Goal: Complete application form

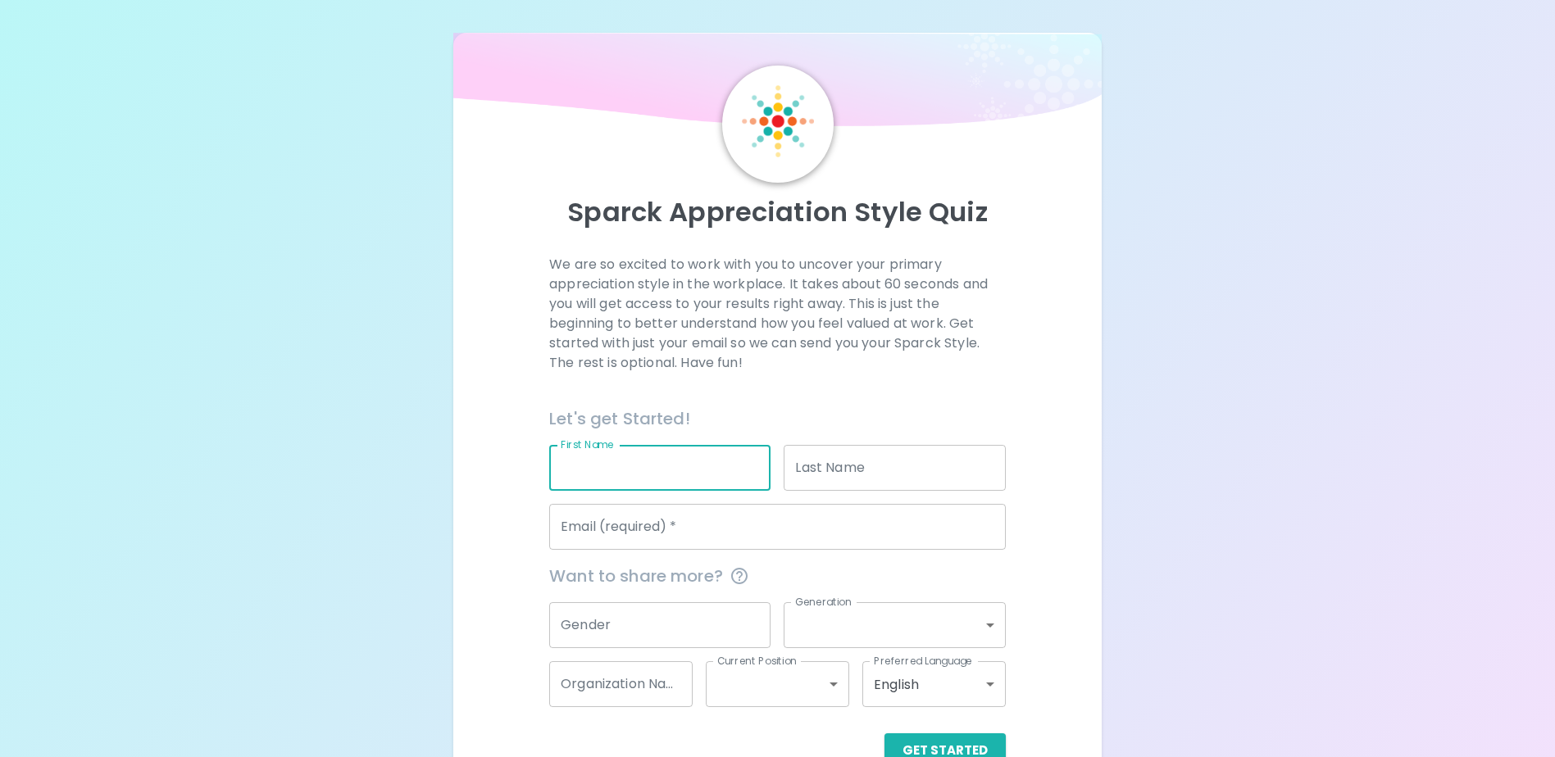
click at [576, 466] on input "First Name" at bounding box center [659, 468] width 221 height 46
type input "[PERSON_NAME]"
type input "Karssing"
type input "[PERSON_NAME][EMAIL_ADDRESS][DOMAIN_NAME]"
type input "OFX"
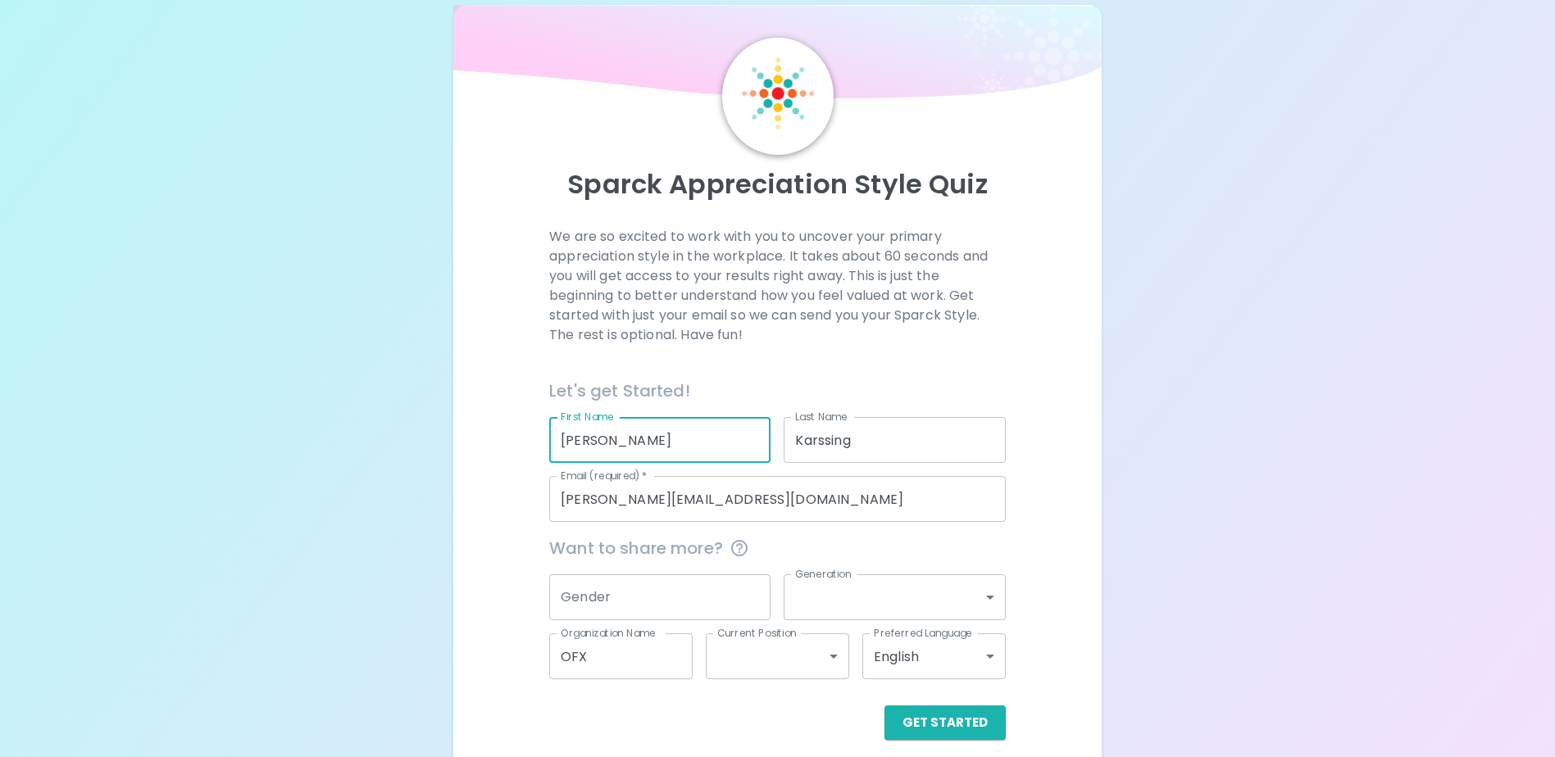
scroll to position [43, 0]
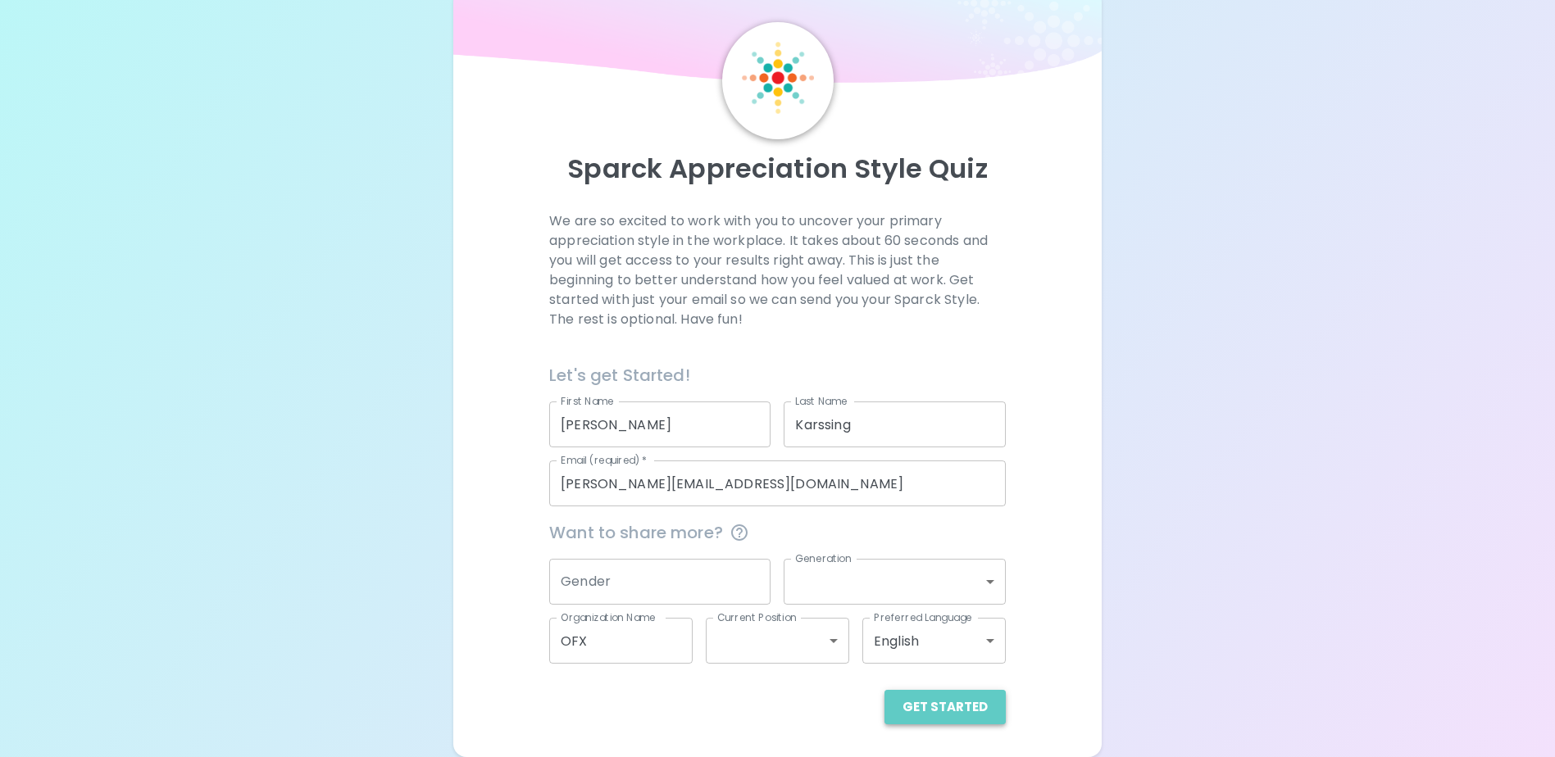
click at [957, 700] on button "Get Started" at bounding box center [944, 707] width 121 height 34
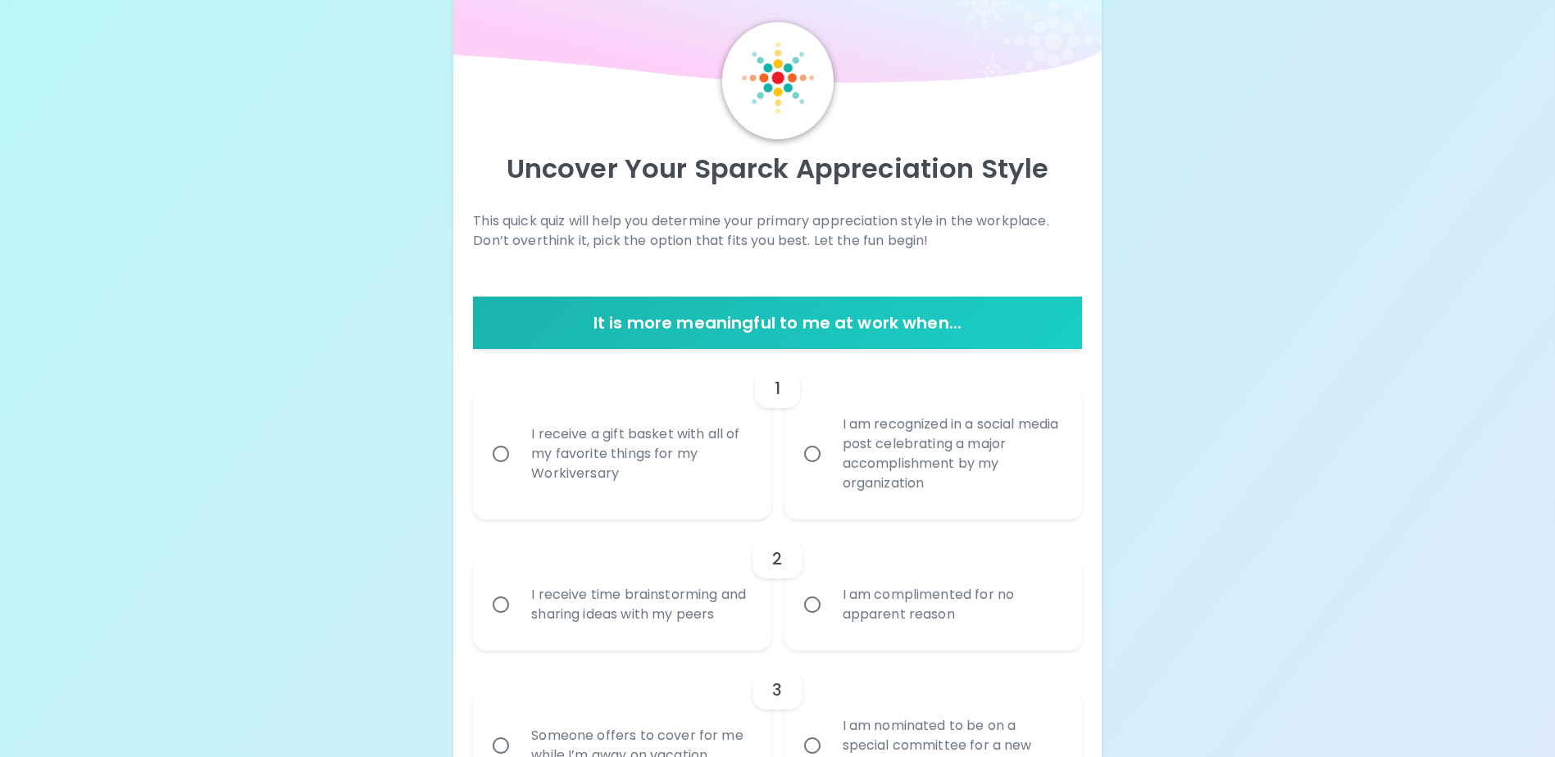
click at [811, 457] on input "I am recognized in a social media post celebrating a major accomplishment by my…" at bounding box center [812, 454] width 34 height 34
radio input "true"
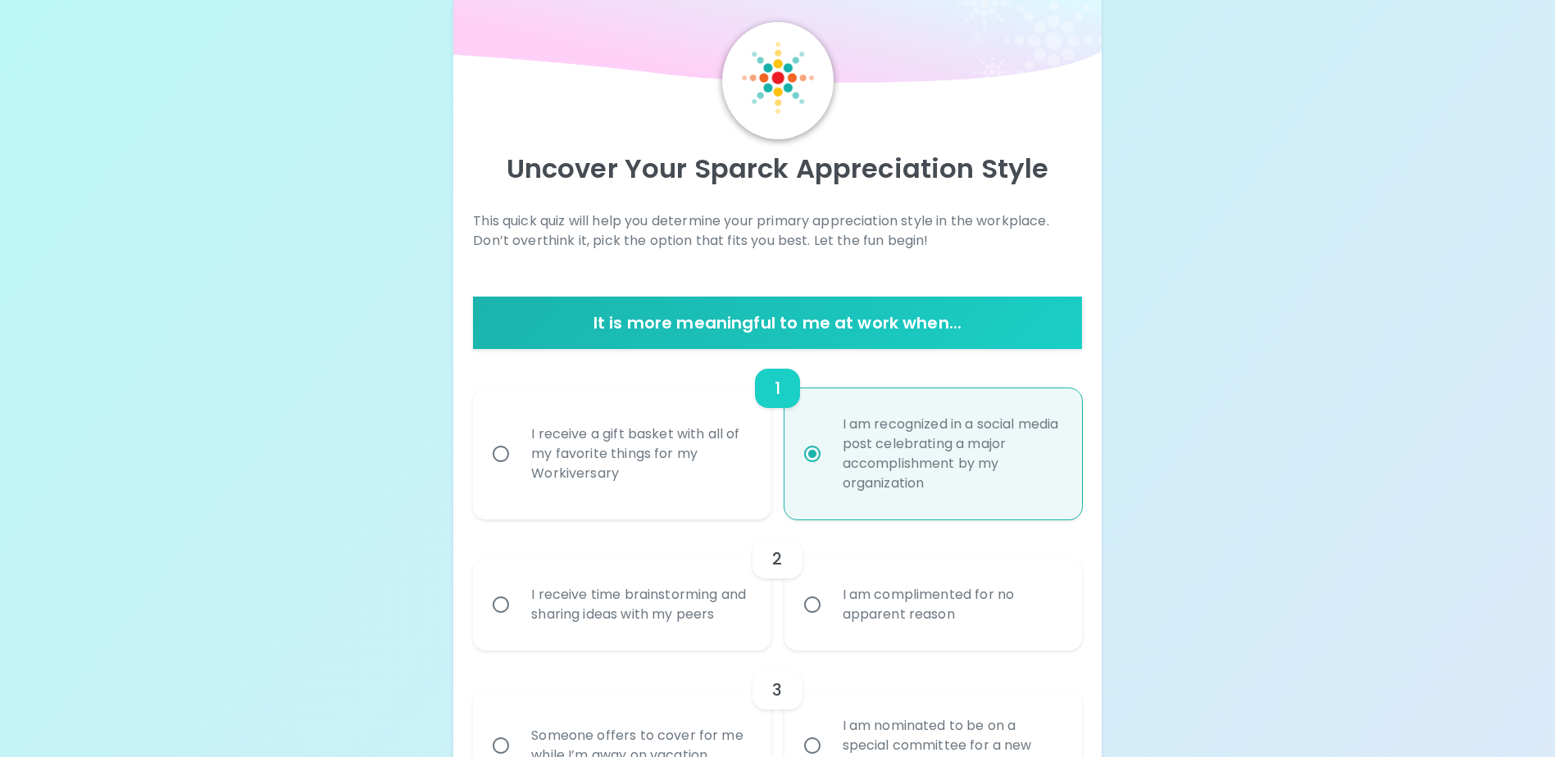
scroll to position [175, 0]
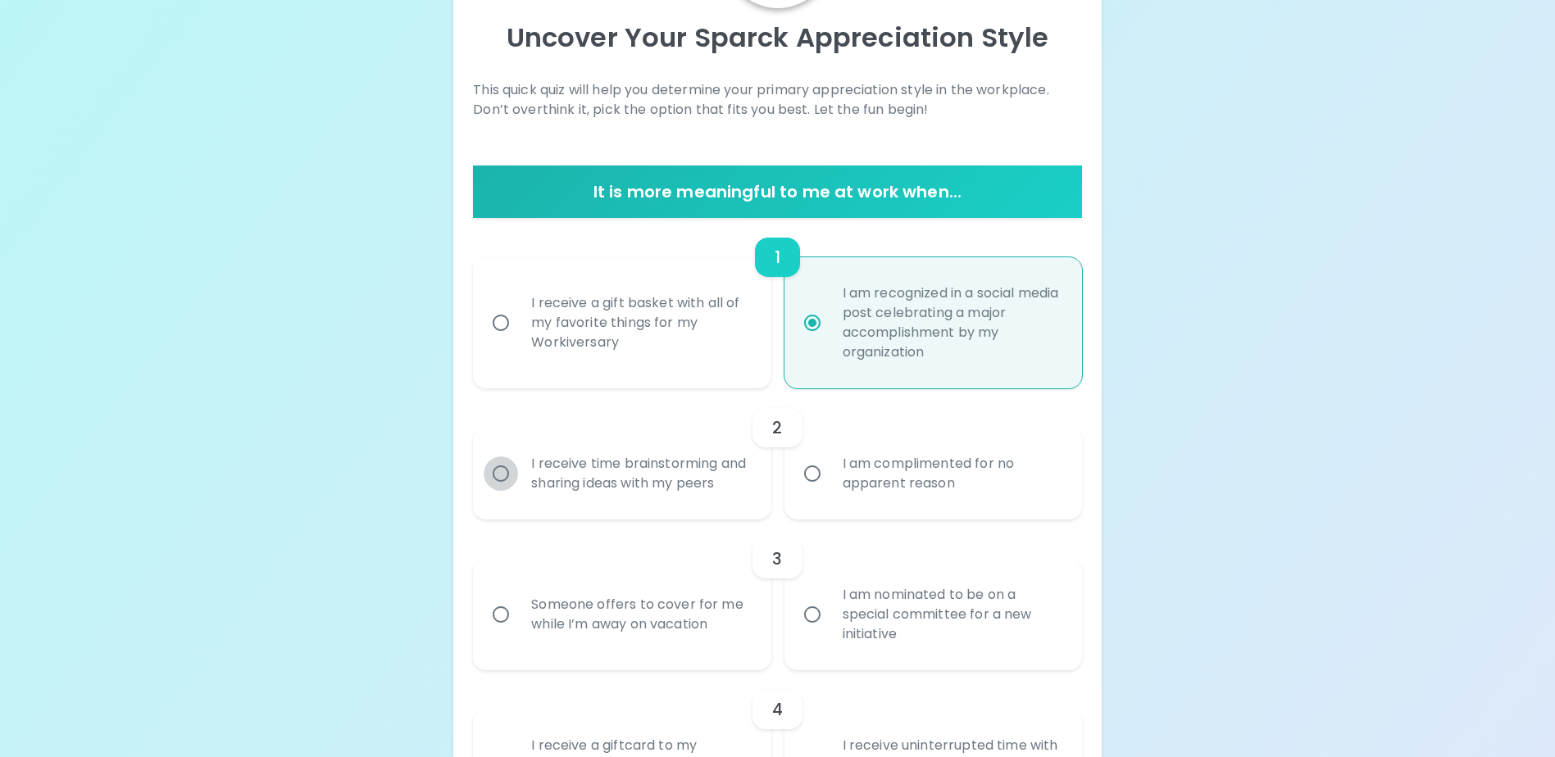
click at [500, 485] on input "I receive time brainstorming and sharing ideas with my peers" at bounding box center [501, 474] width 34 height 34
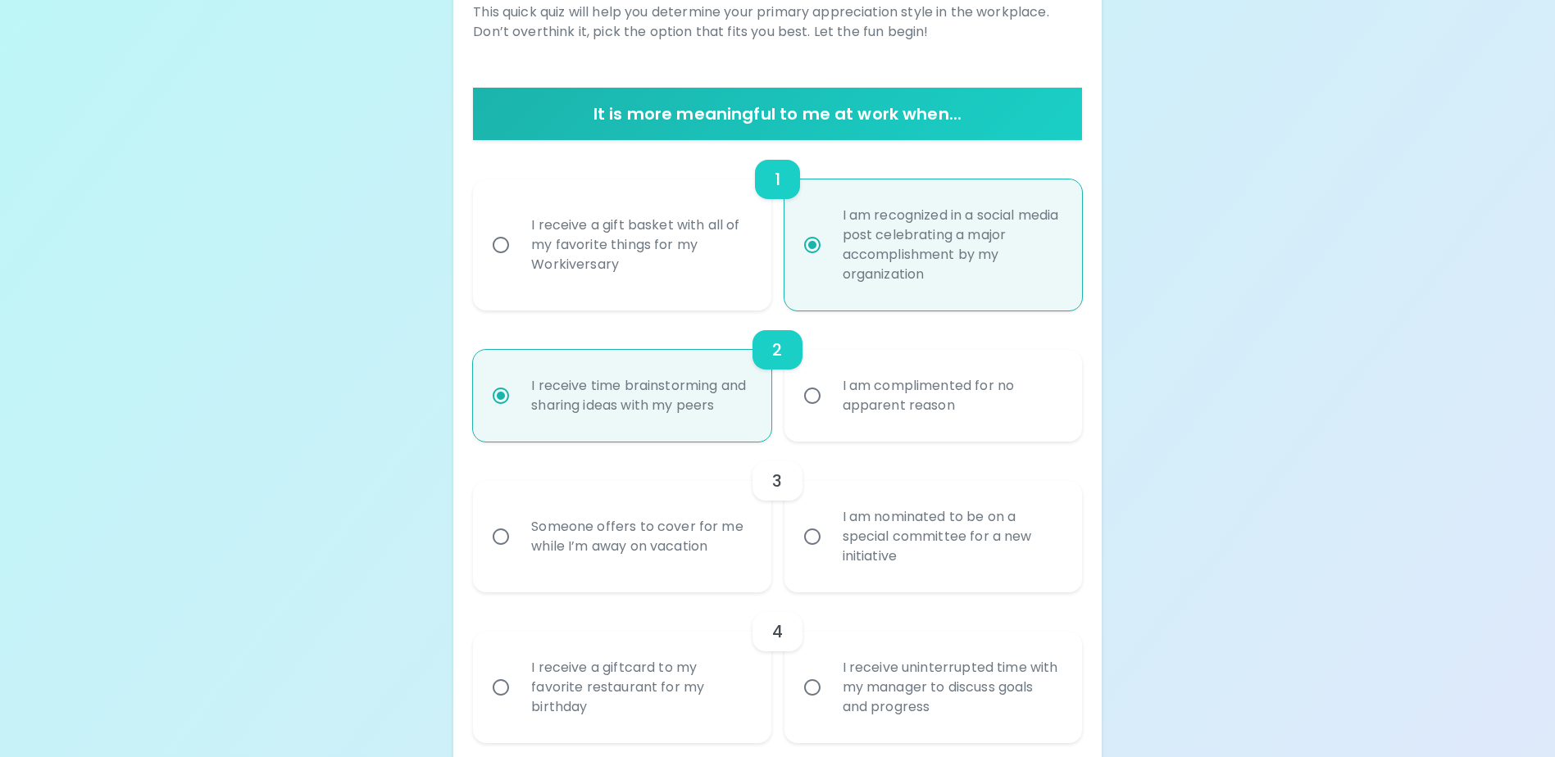
scroll to position [306, 0]
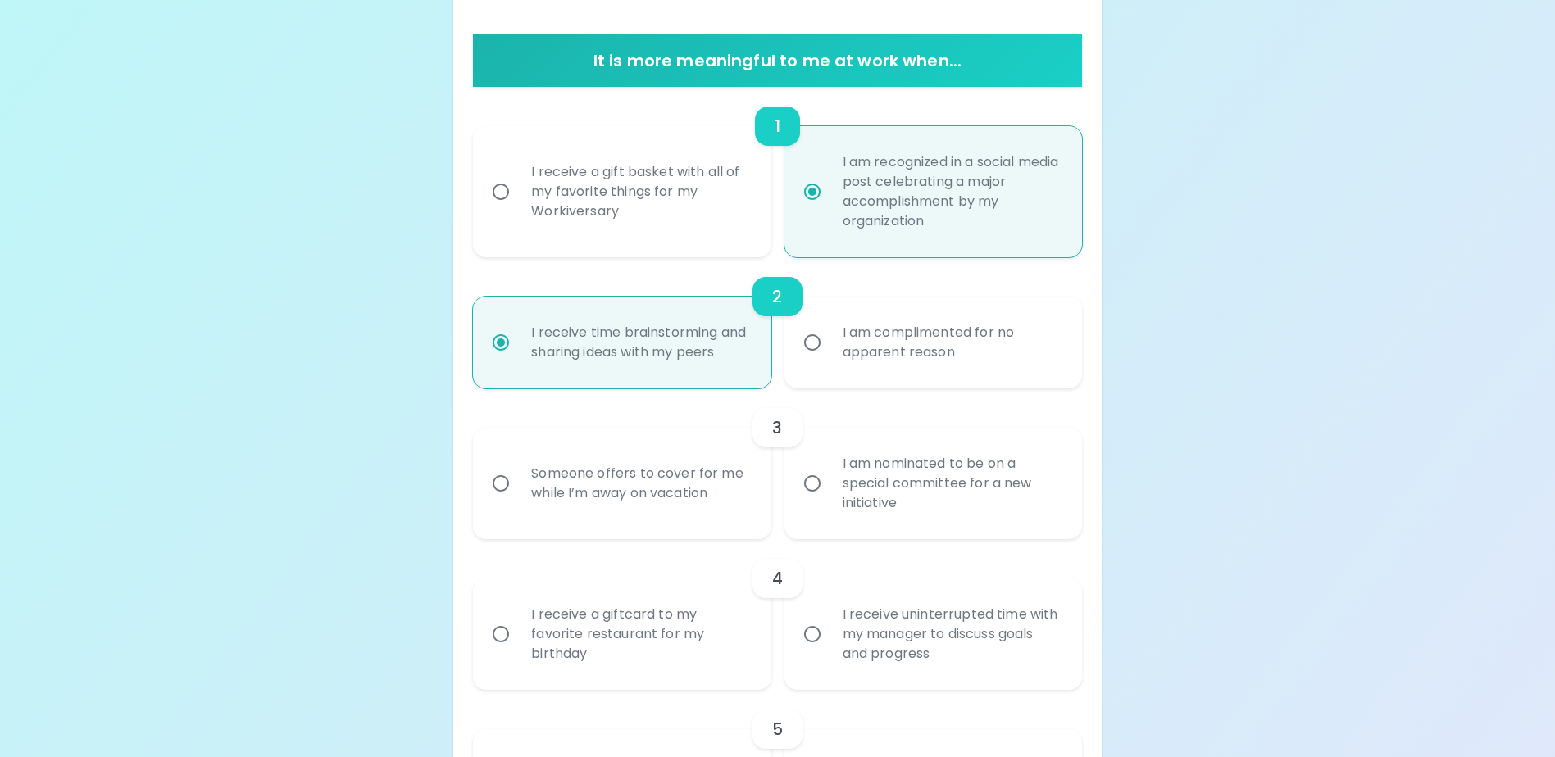
radio input "true"
click at [808, 501] on input "I am nominated to be on a special committee for a new initiative" at bounding box center [812, 483] width 34 height 34
radio input "false"
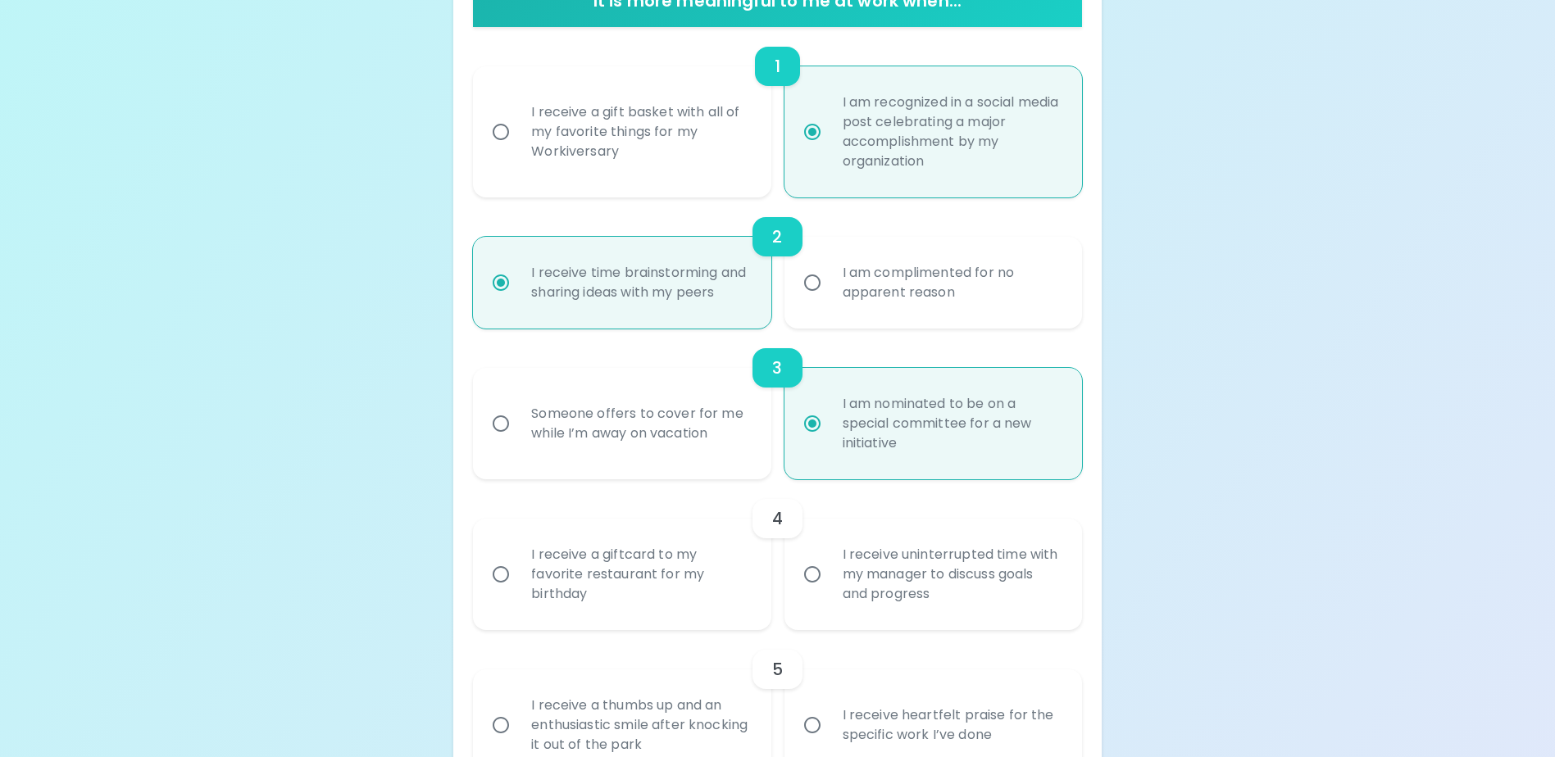
scroll to position [437, 0]
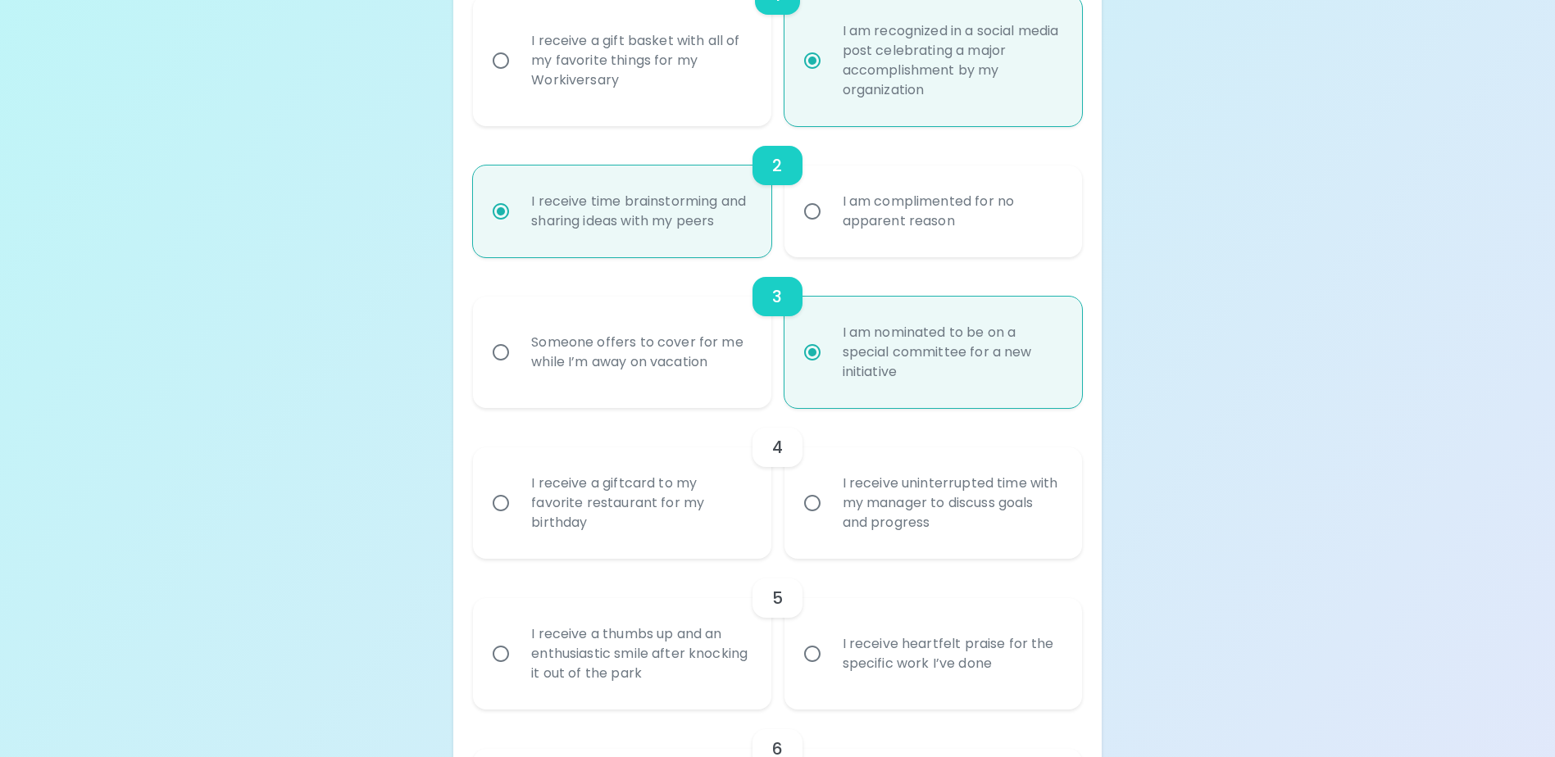
radio input "true"
click at [812, 520] on input "I receive uninterrupted time with my manager to discuss goals and progress" at bounding box center [812, 503] width 34 height 34
radio input "false"
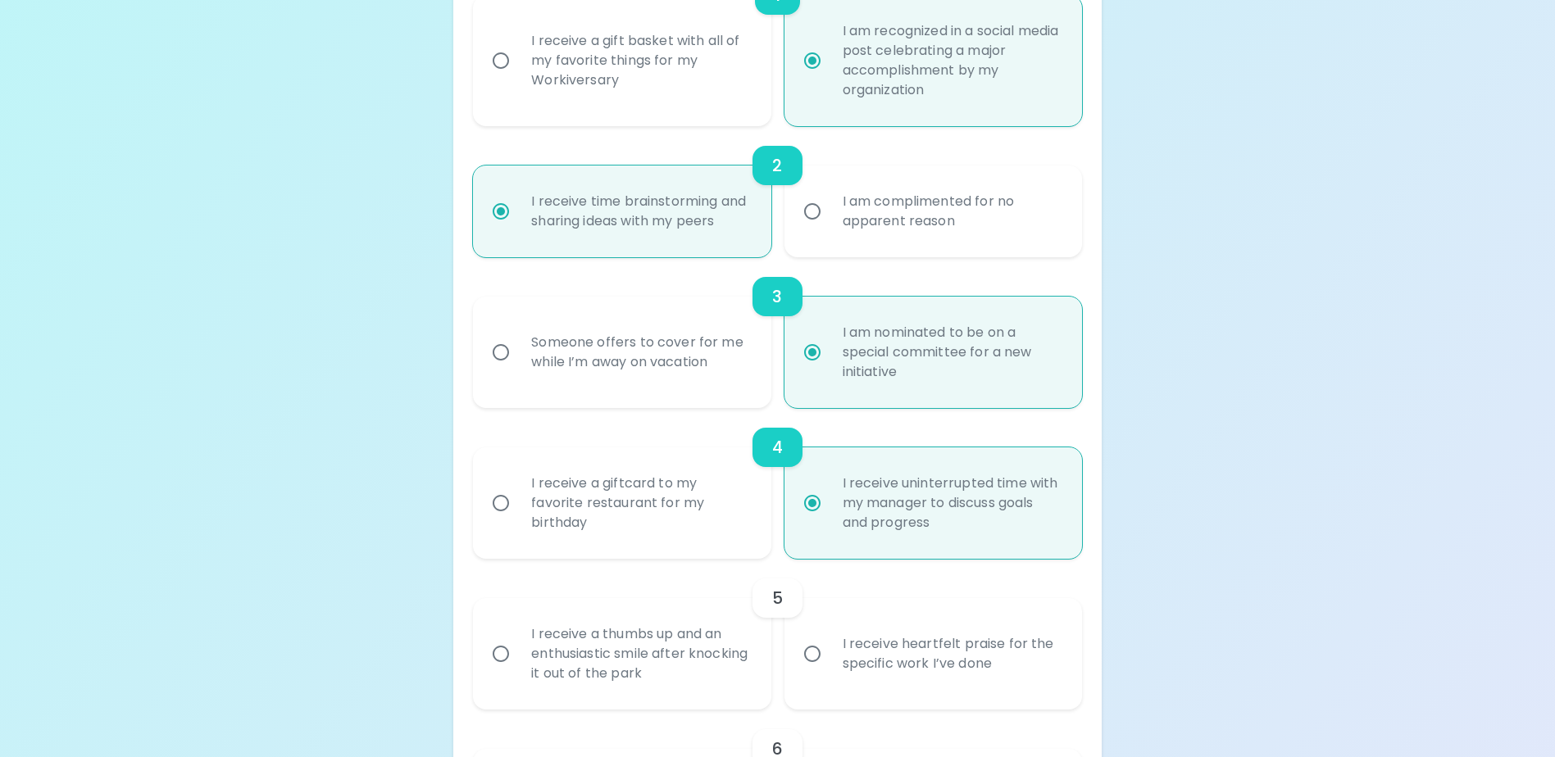
scroll to position [568, 0]
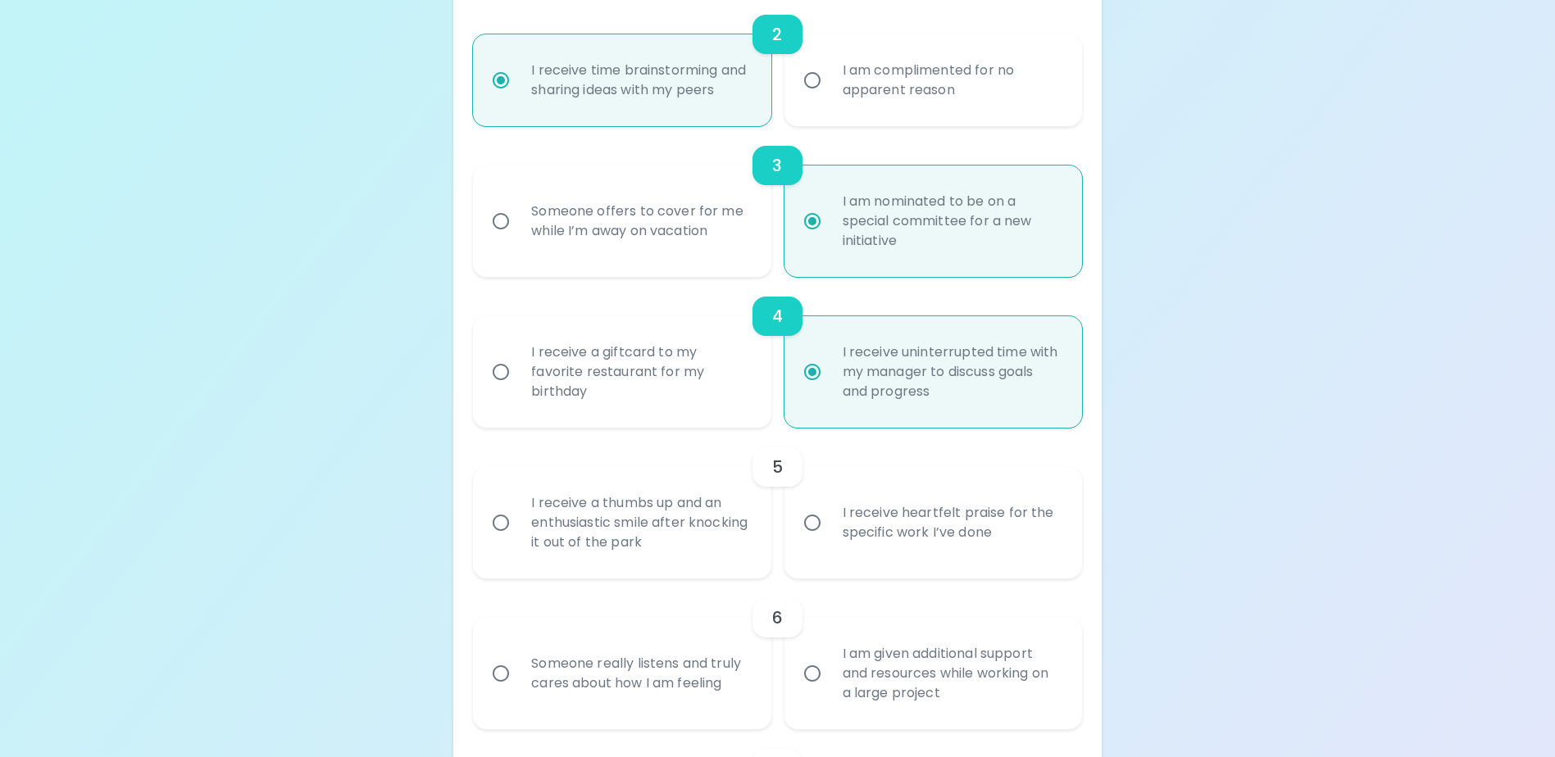
radio input "true"
click at [499, 540] on input "I receive a thumbs up and an enthusiastic smile after knocking it out of the pa…" at bounding box center [501, 523] width 34 height 34
radio input "false"
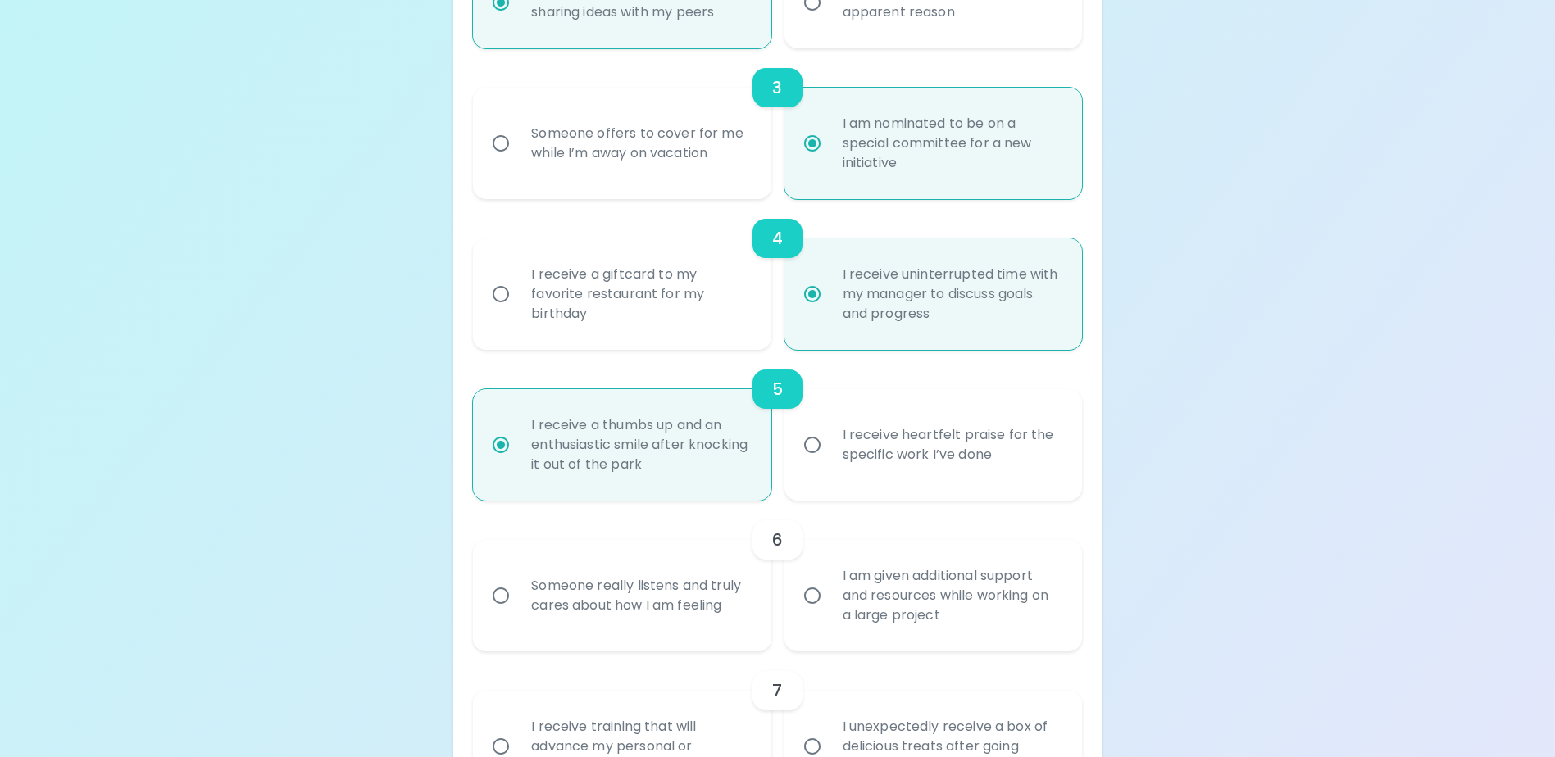
scroll to position [699, 0]
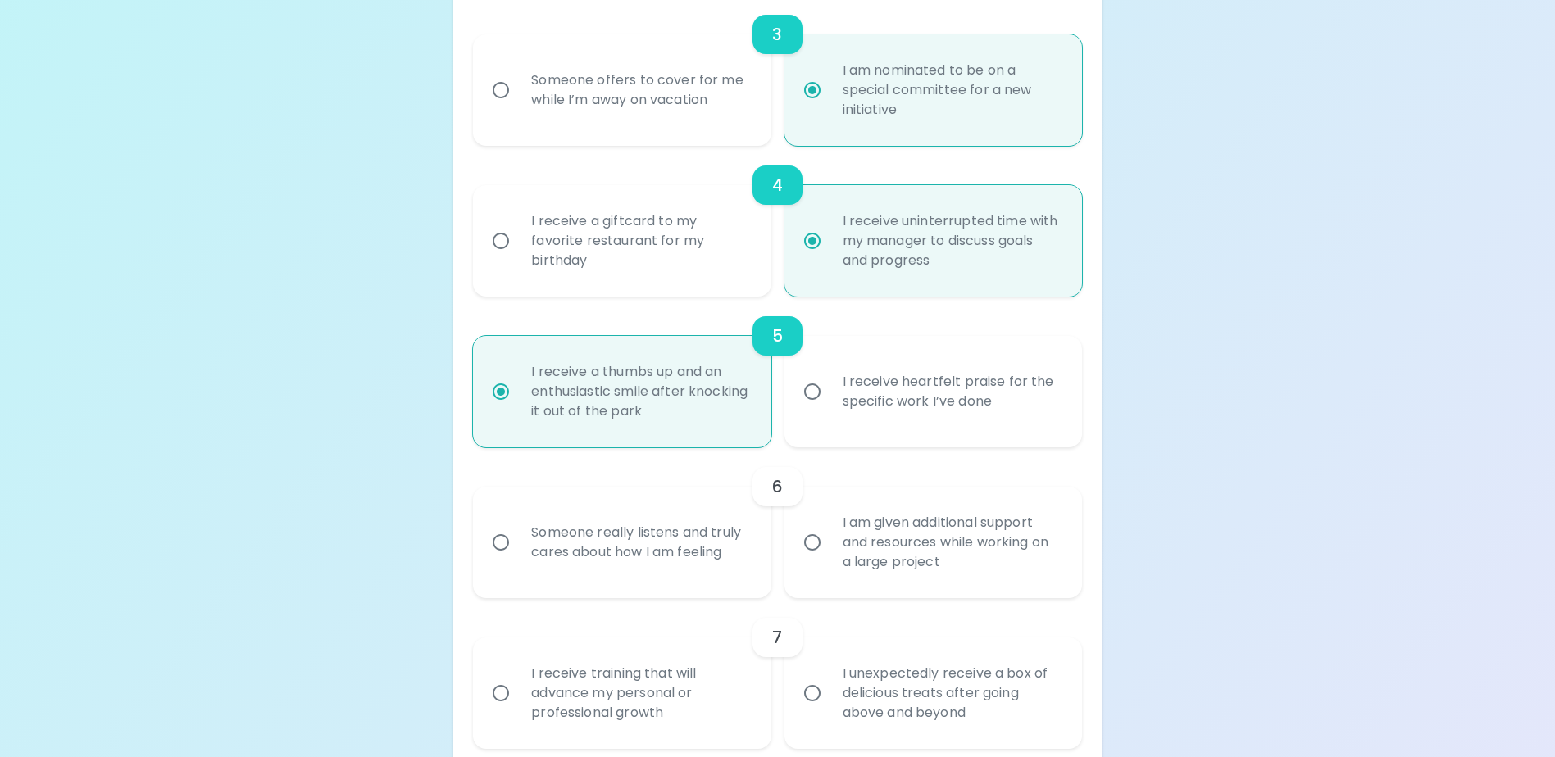
radio input "true"
click at [501, 560] on input "Someone really listens and truly cares about how I am feeling" at bounding box center [501, 542] width 34 height 34
radio input "false"
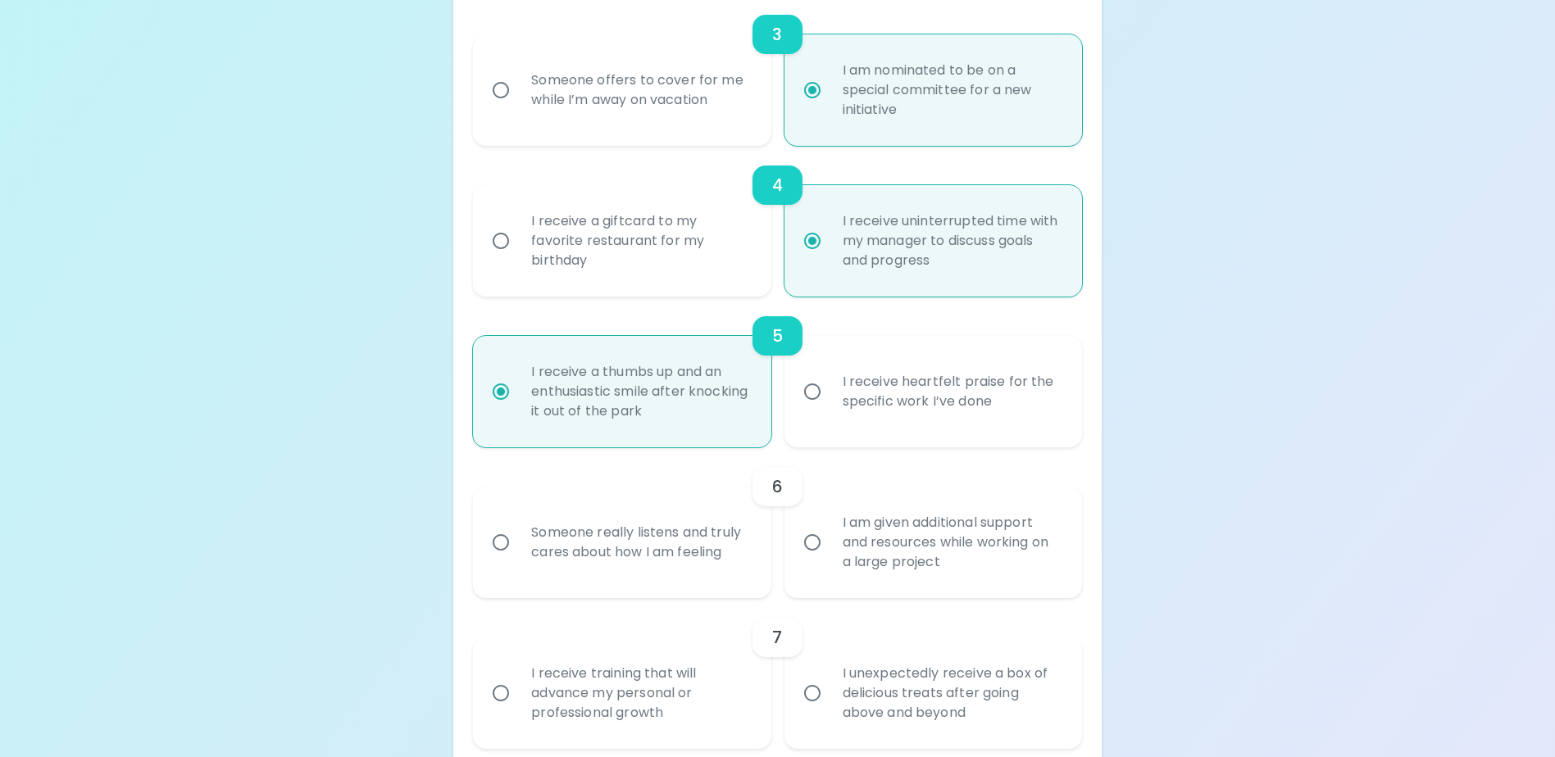
radio input "false"
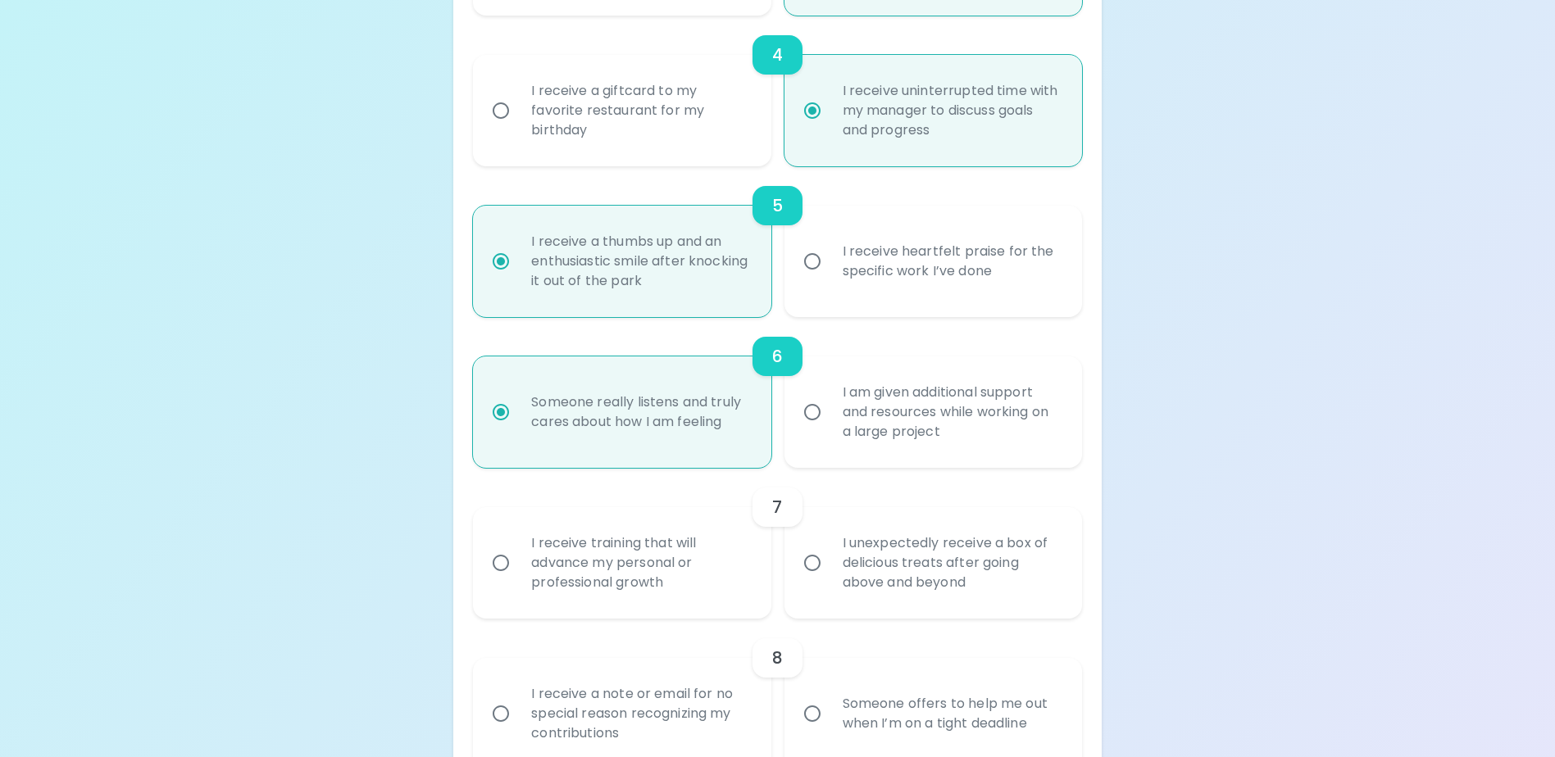
scroll to position [830, 0]
radio input "true"
click at [502, 579] on input "I receive training that will advance my personal or professional growth" at bounding box center [501, 562] width 34 height 34
radio input "false"
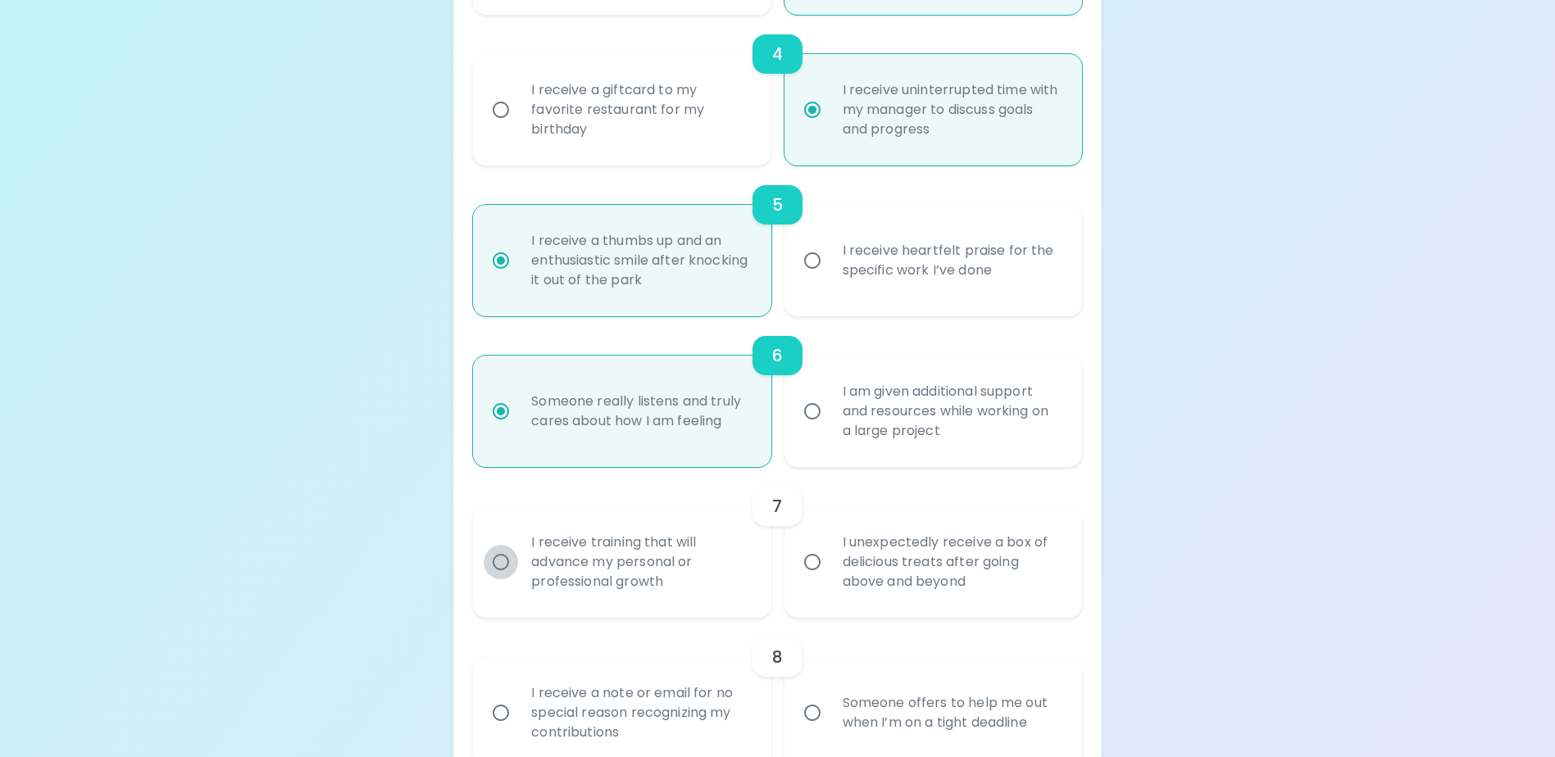
radio input "false"
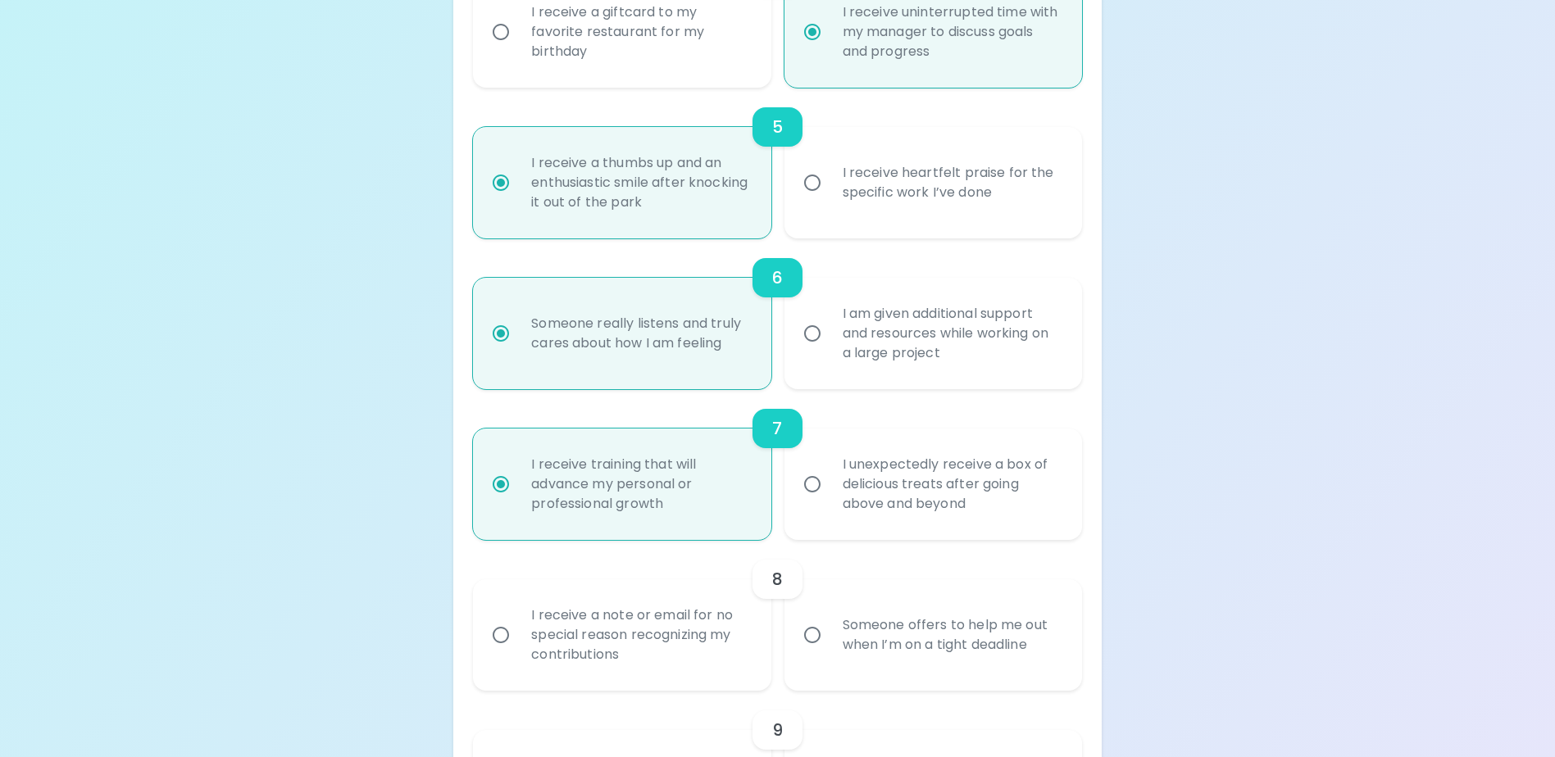
scroll to position [961, 0]
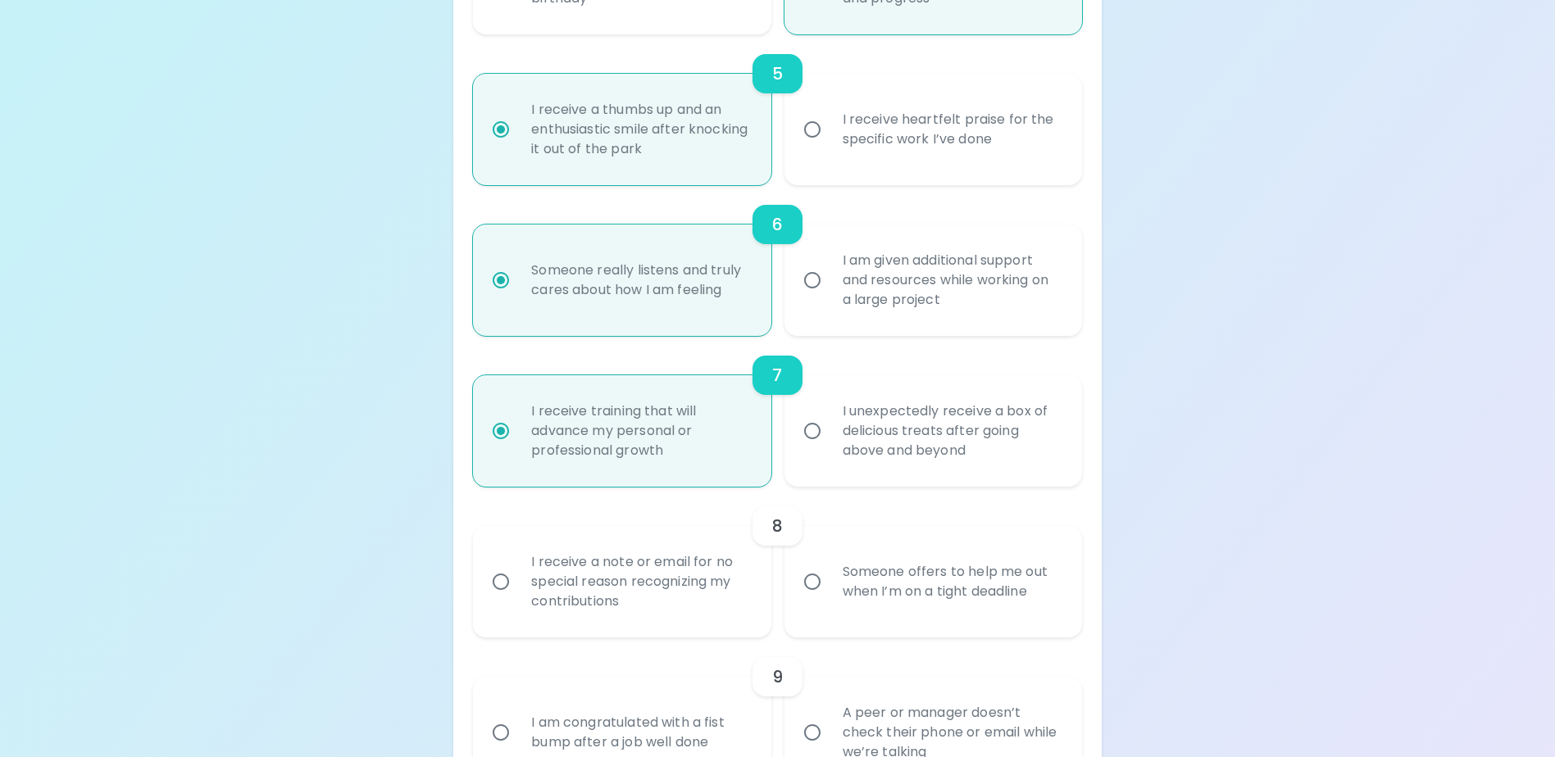
radio input "true"
click at [497, 599] on input "I receive a note or email for no special reason recognizing my contributions" at bounding box center [501, 582] width 34 height 34
radio input "false"
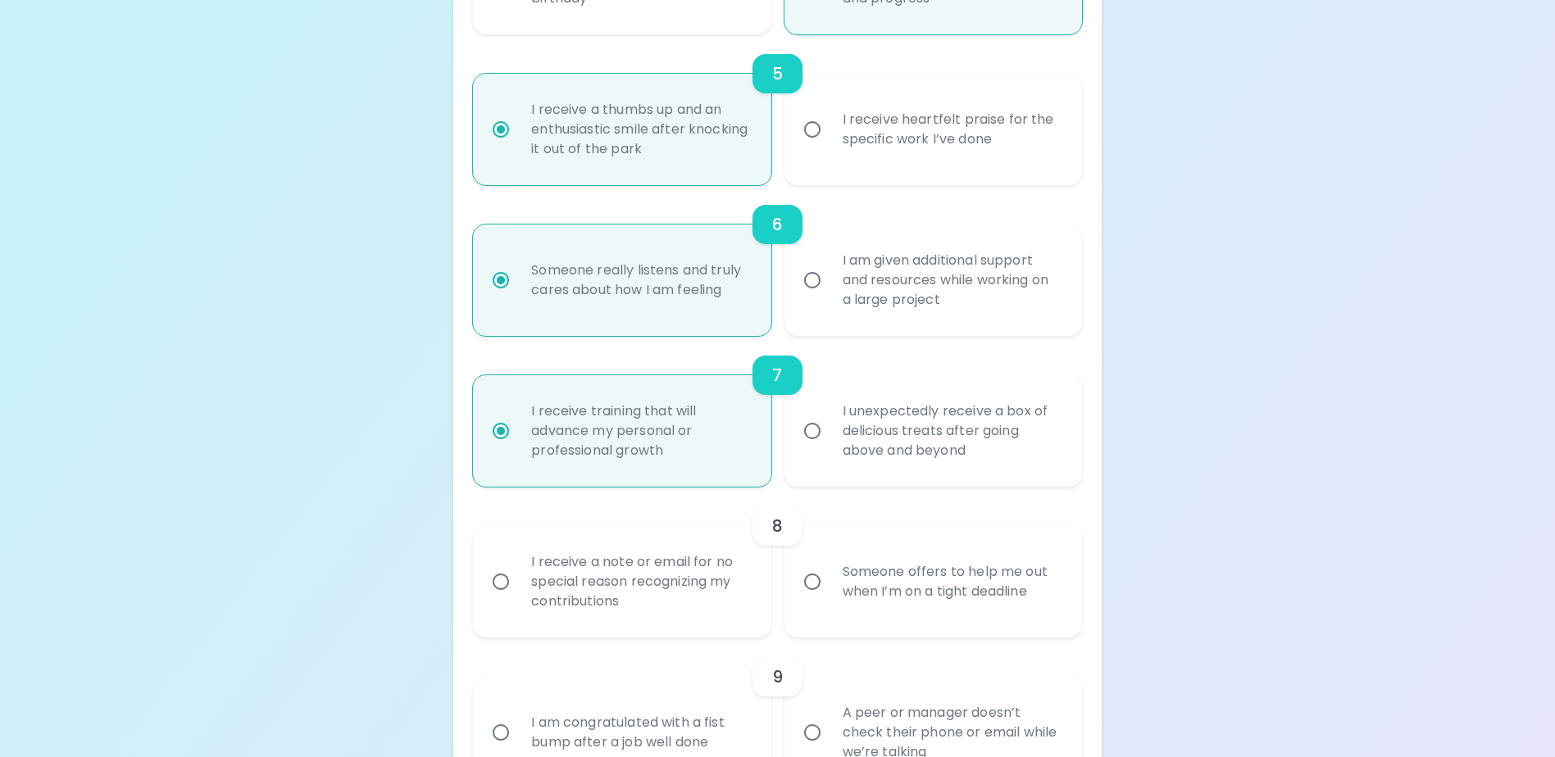
radio input "false"
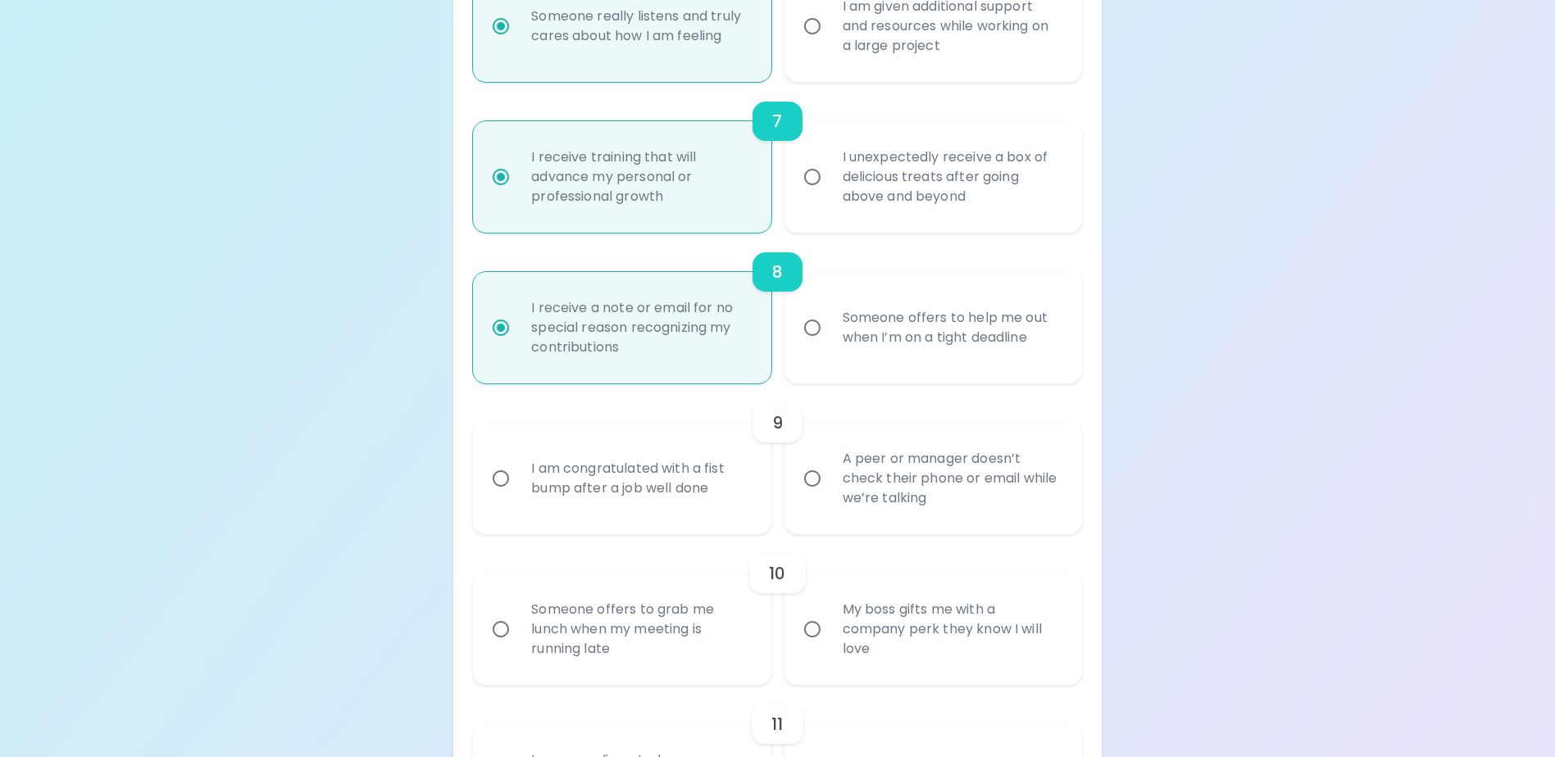
scroll to position [1256, 0]
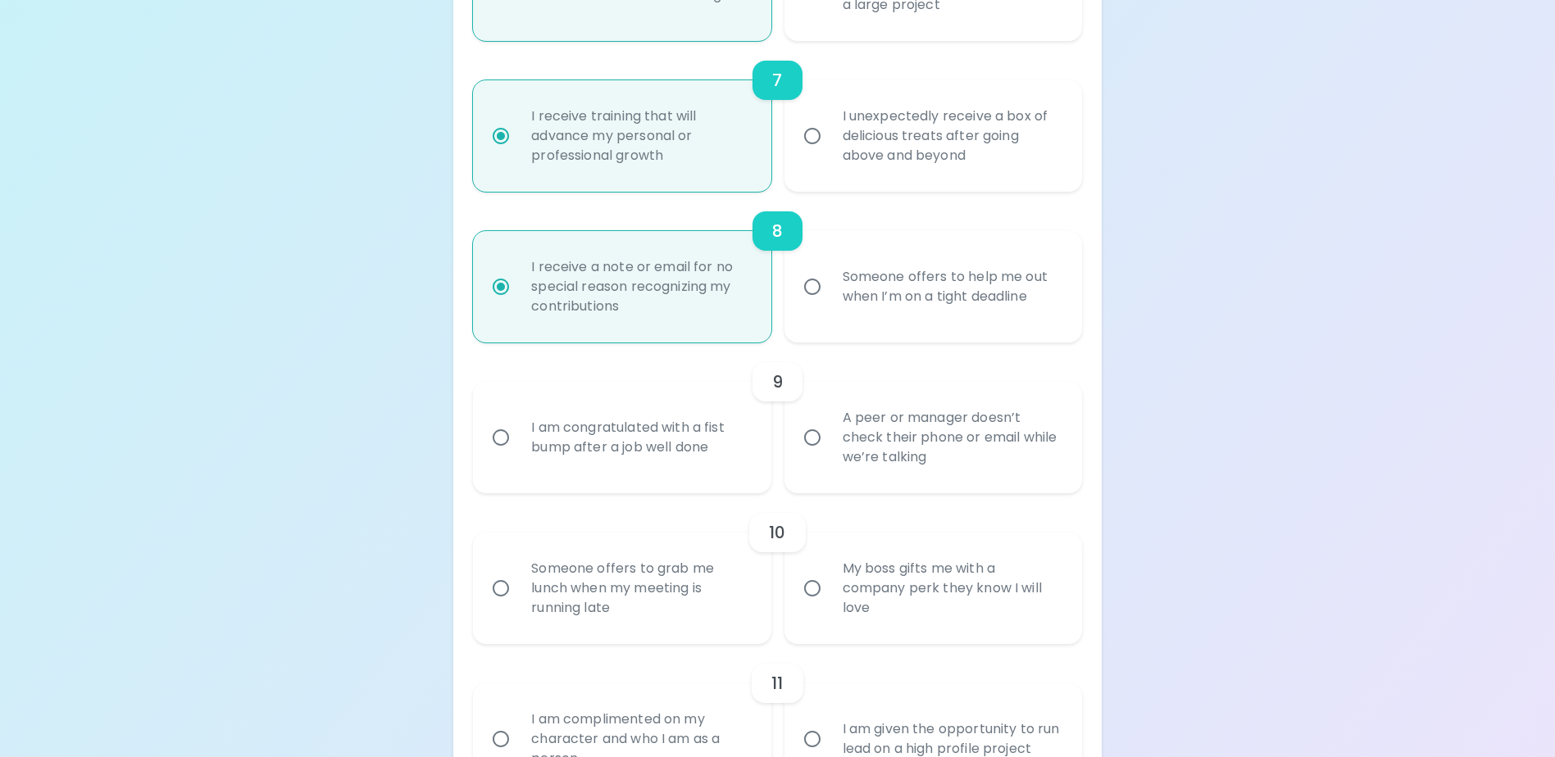
radio input "true"
click at [496, 454] on input "I am congratulated with a fist bump after a job well done" at bounding box center [501, 437] width 34 height 34
radio input "false"
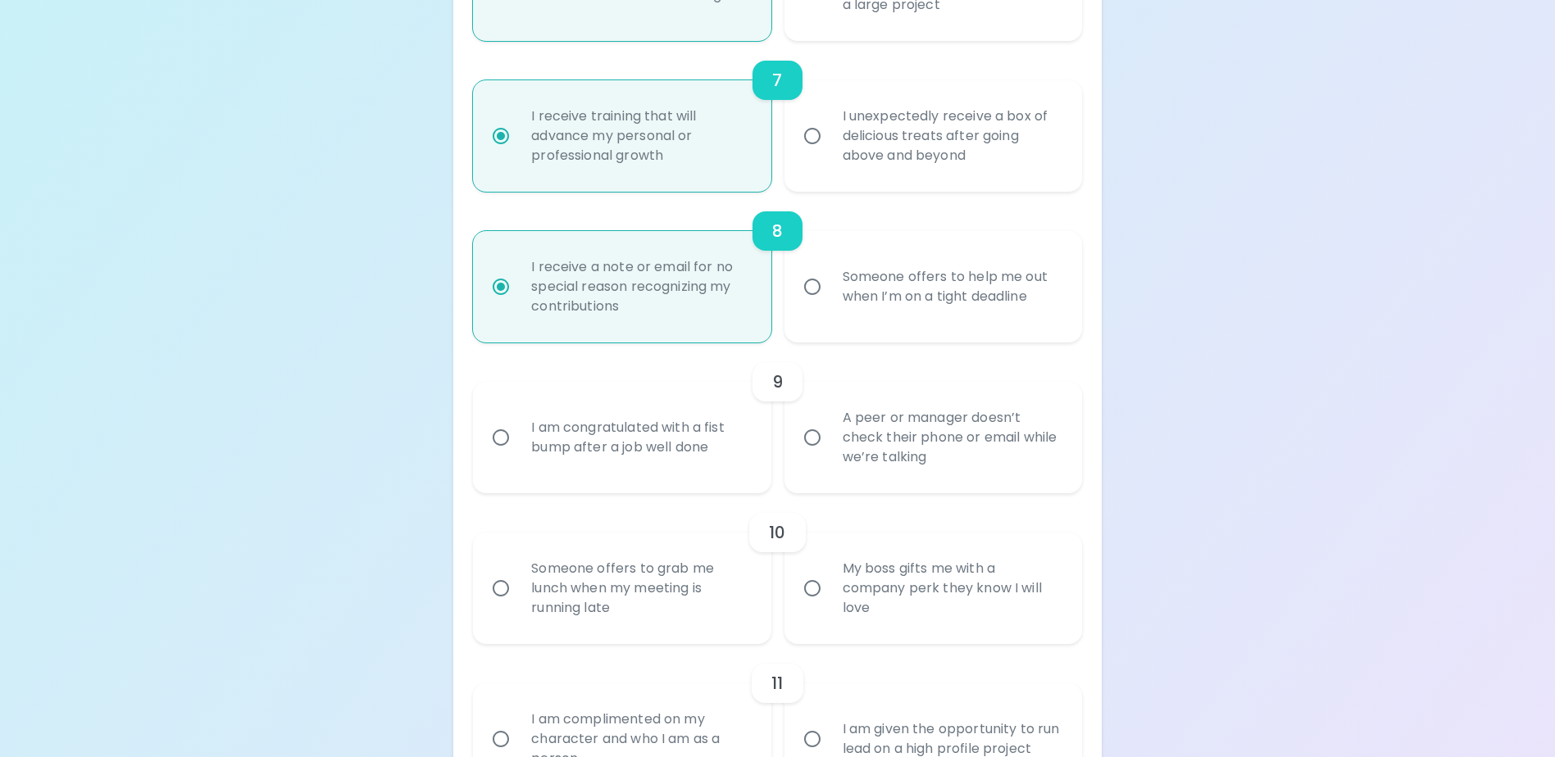
radio input "false"
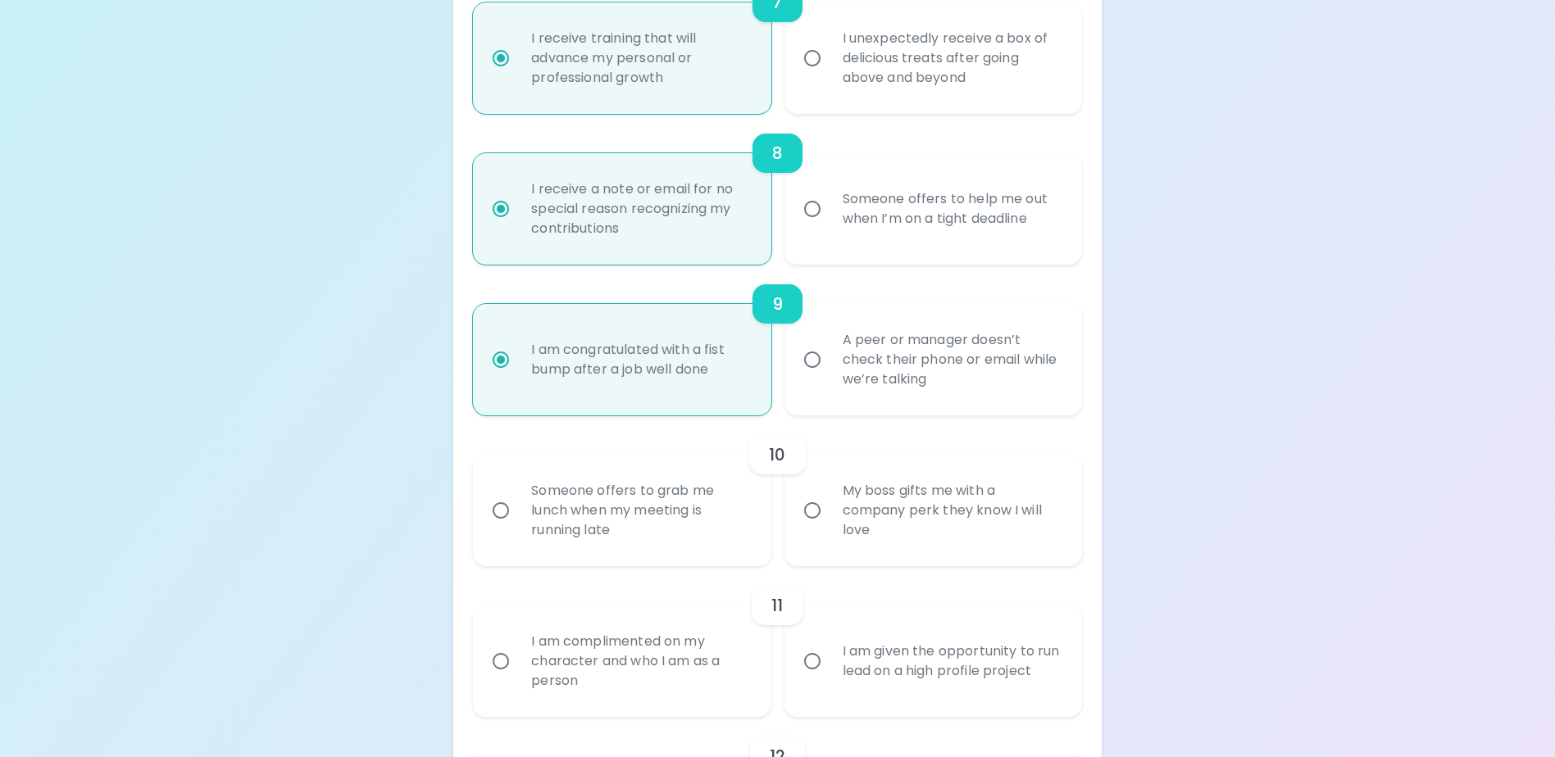
scroll to position [1388, 0]
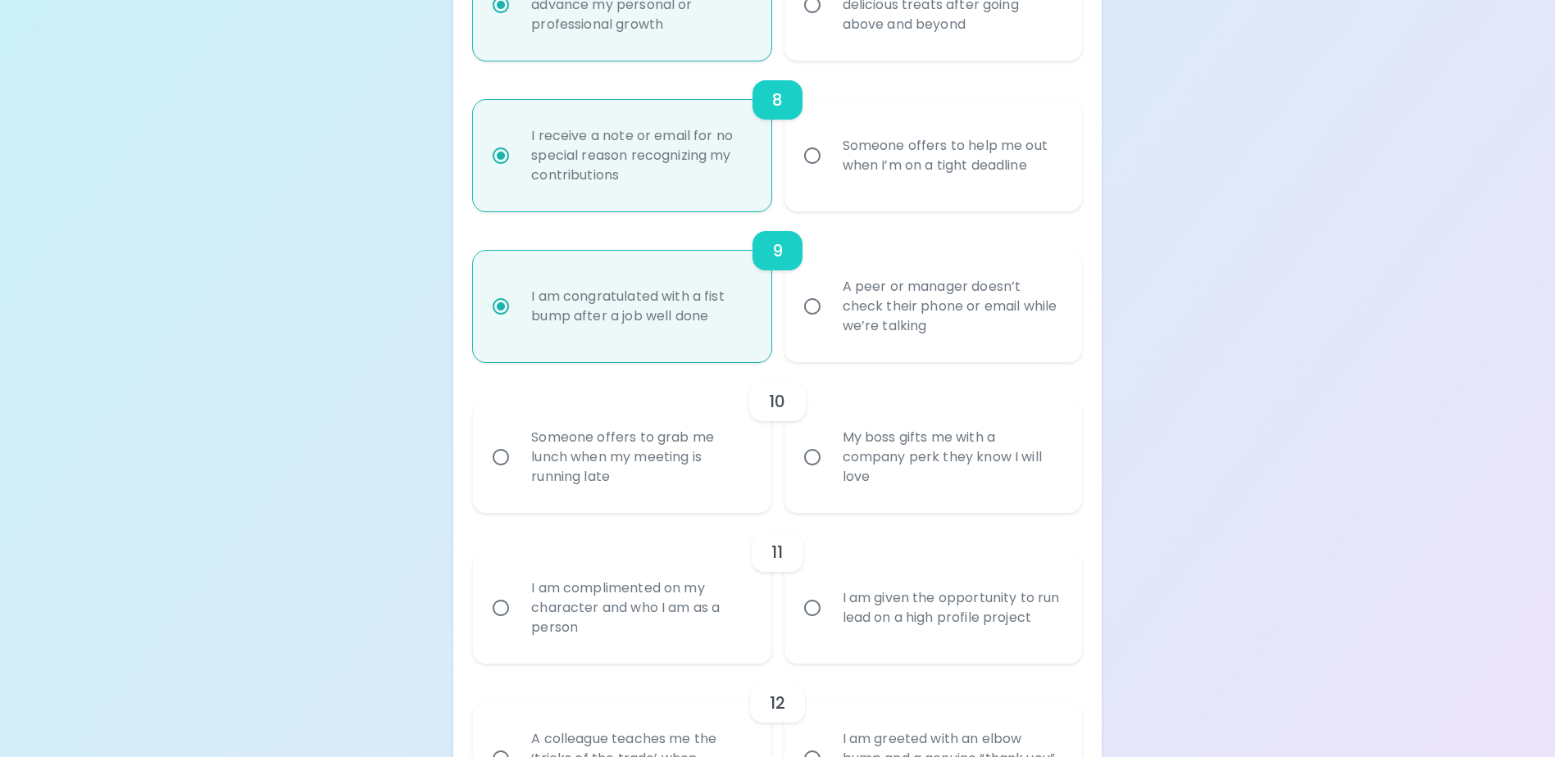
radio input "true"
click at [498, 475] on input "Someone offers to grab me lunch when my meeting is running late" at bounding box center [501, 457] width 34 height 34
radio input "false"
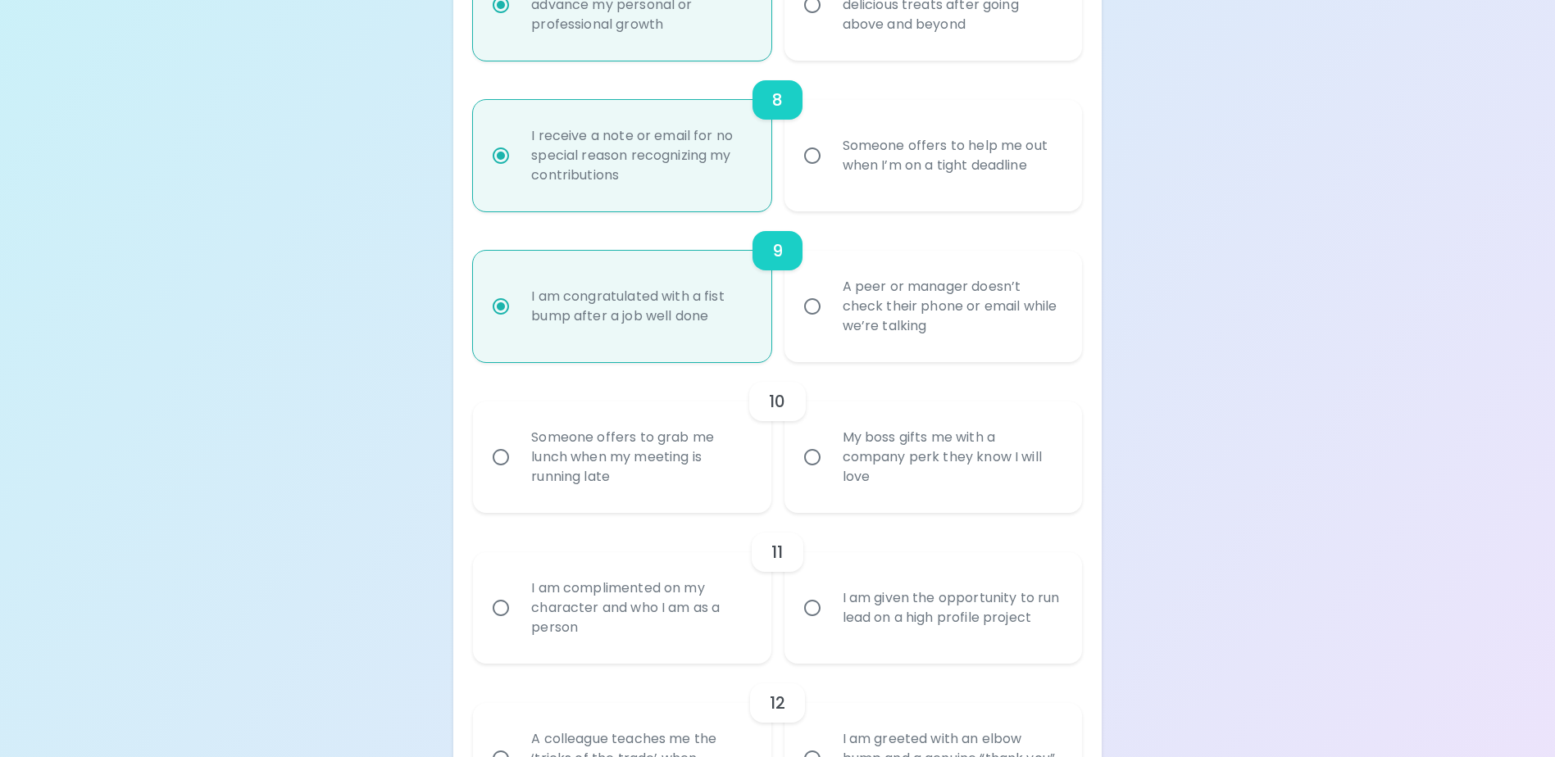
radio input "false"
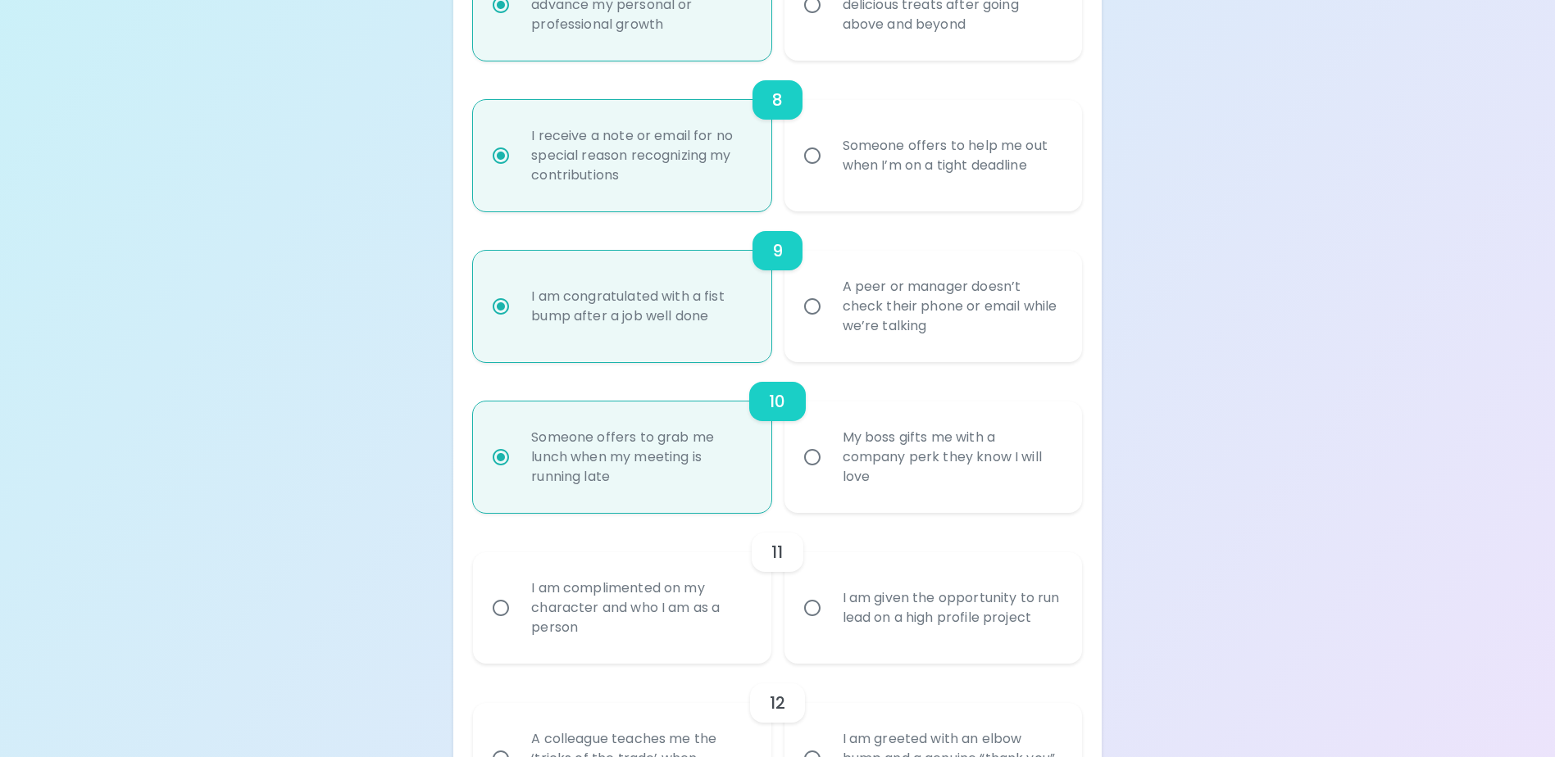
scroll to position [1519, 0]
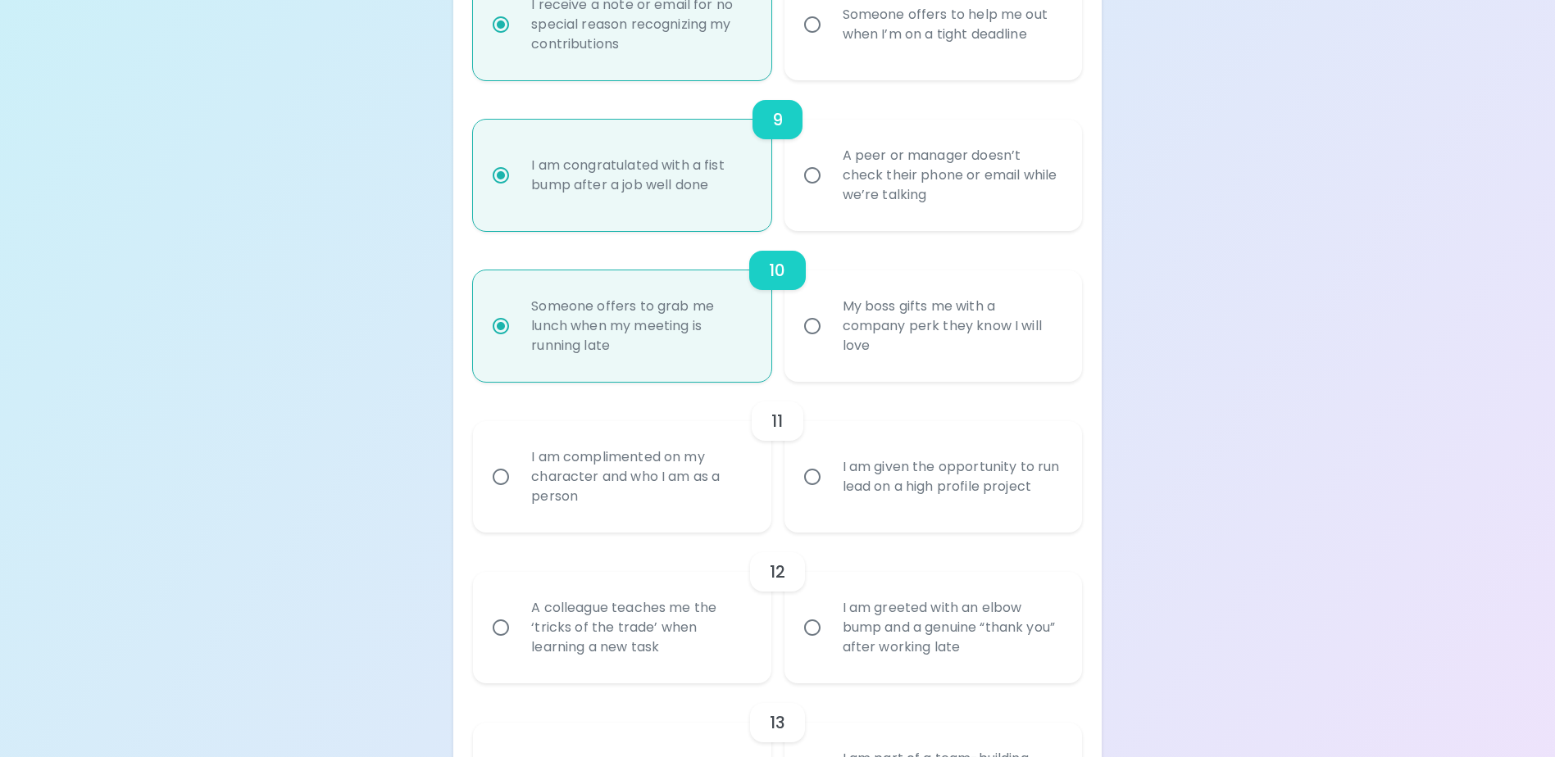
radio input "true"
click at [808, 494] on input "I am given the opportunity to run lead on a high profile project" at bounding box center [812, 477] width 34 height 34
radio input "false"
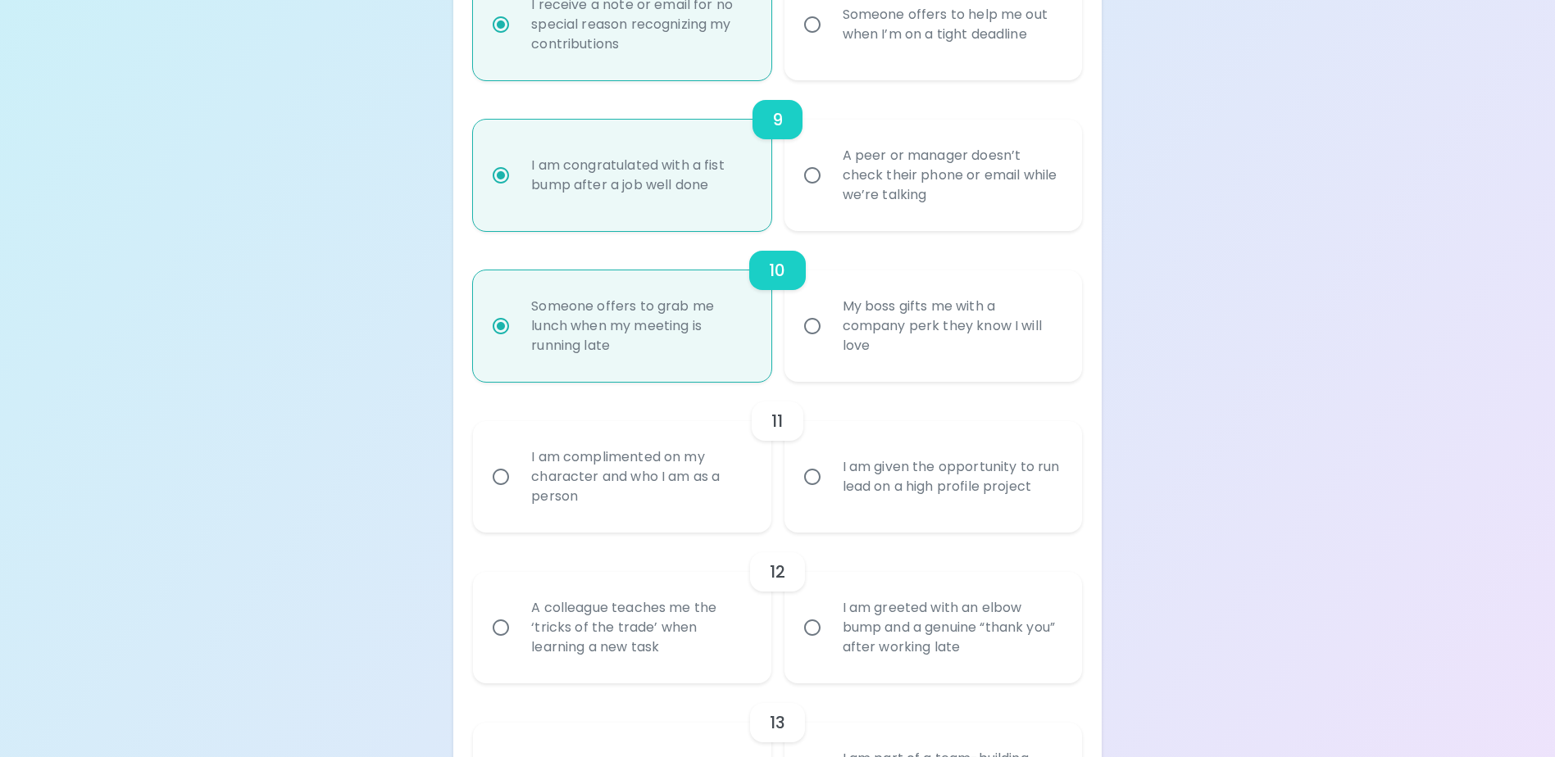
radio input "false"
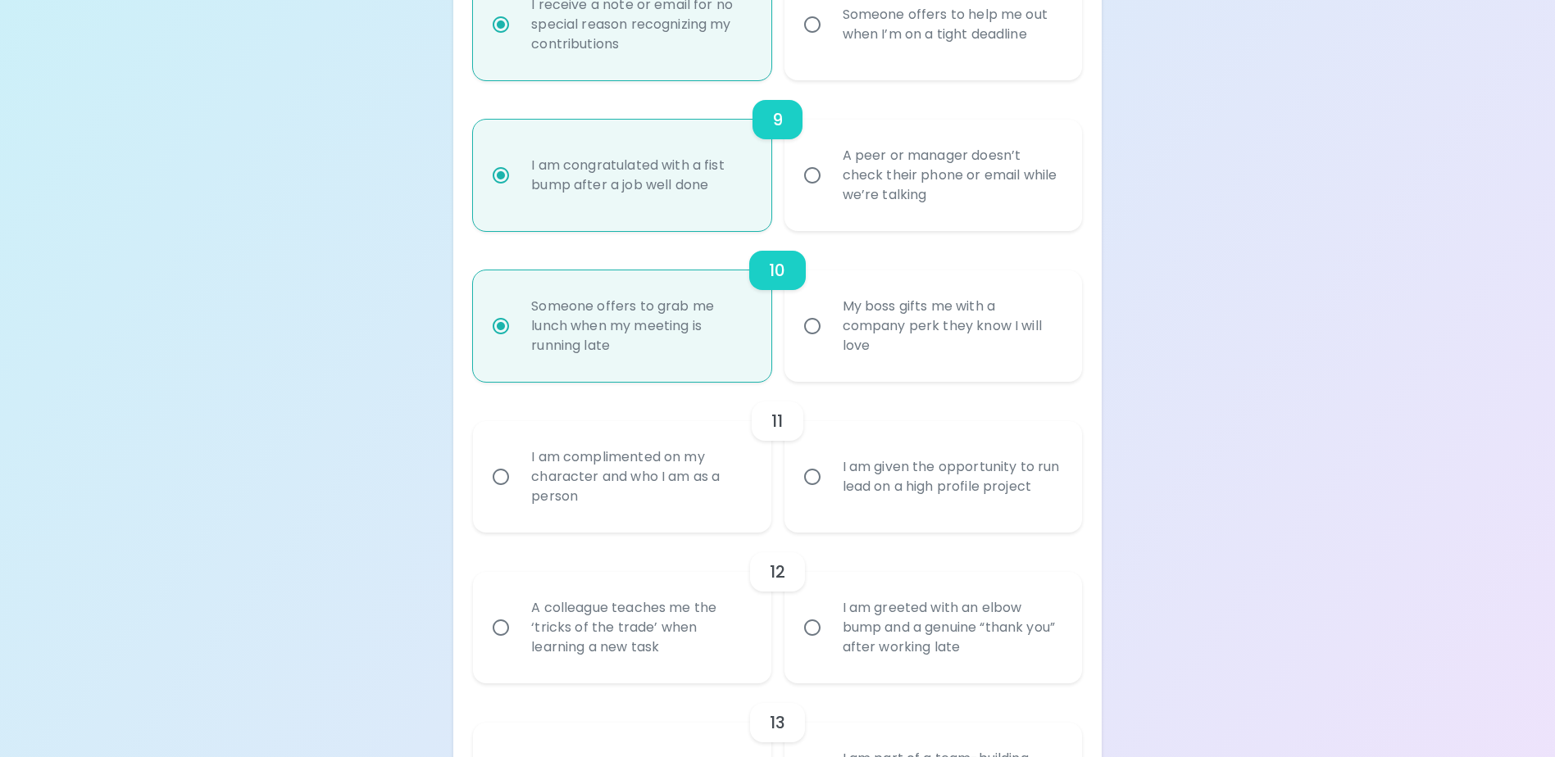
radio input "false"
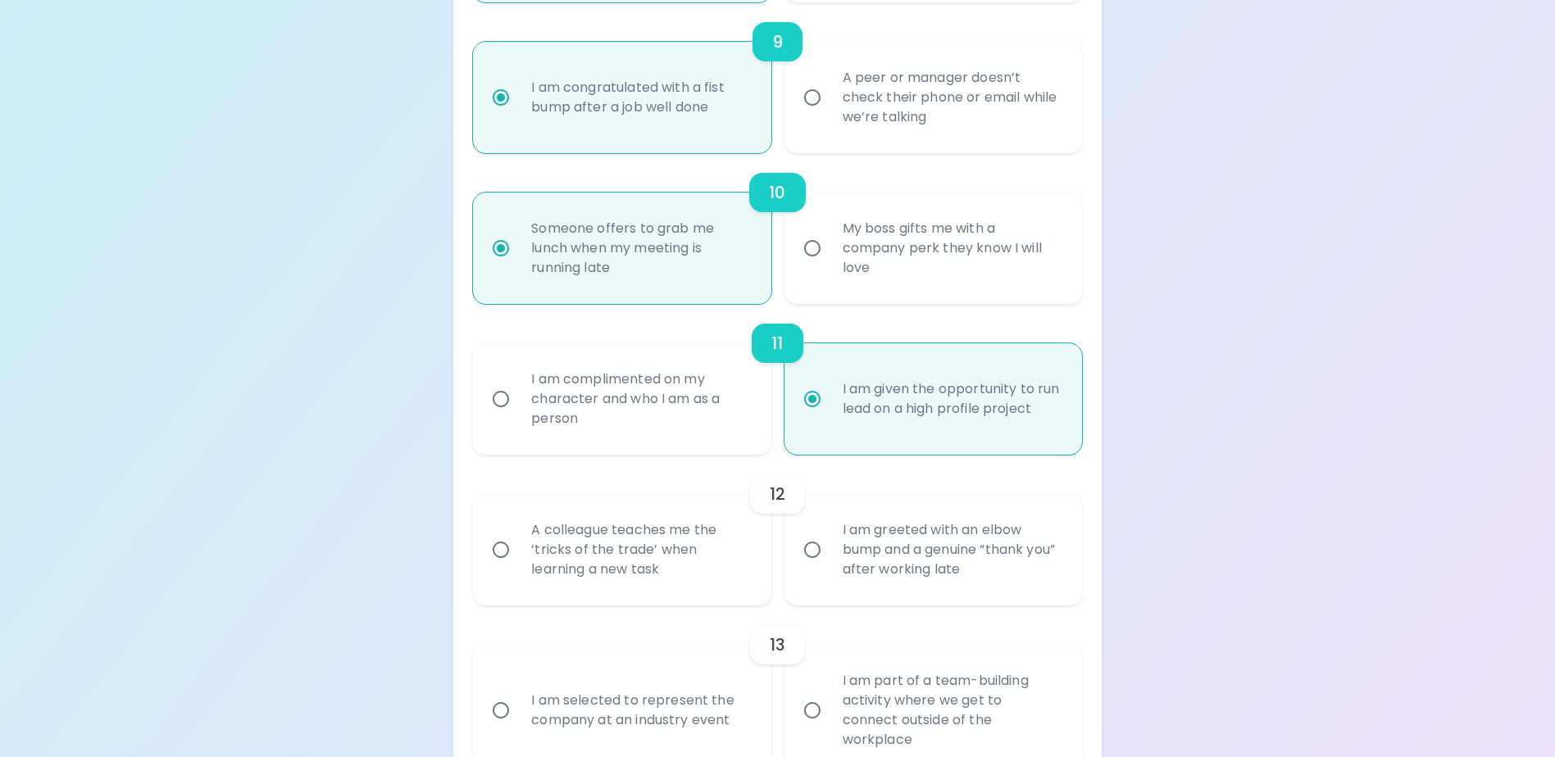
scroll to position [1650, 0]
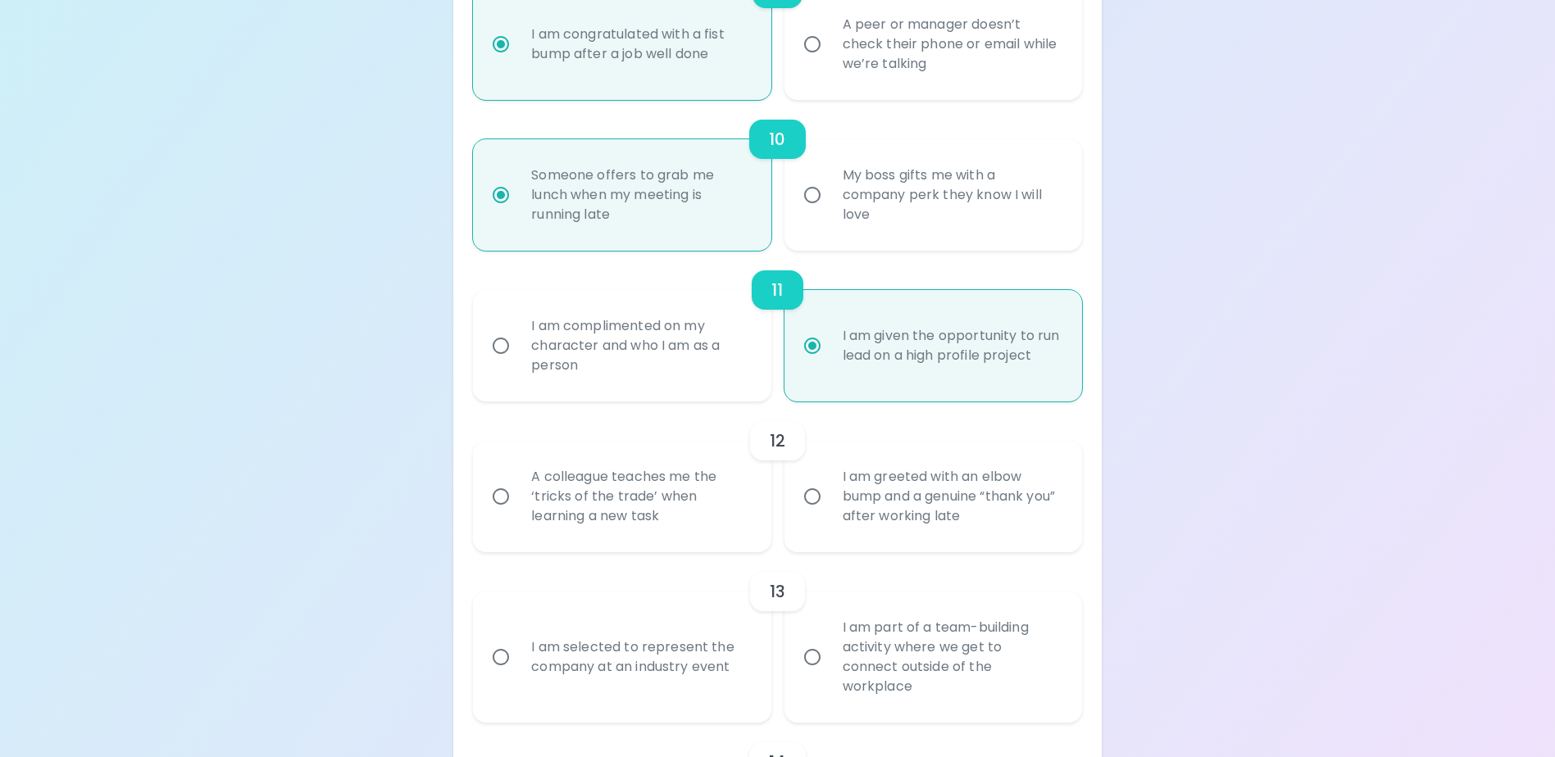
radio input "true"
click at [500, 511] on input "A colleague teaches me the ‘tricks of the trade’ when learning a new task" at bounding box center [501, 496] width 34 height 34
radio input "false"
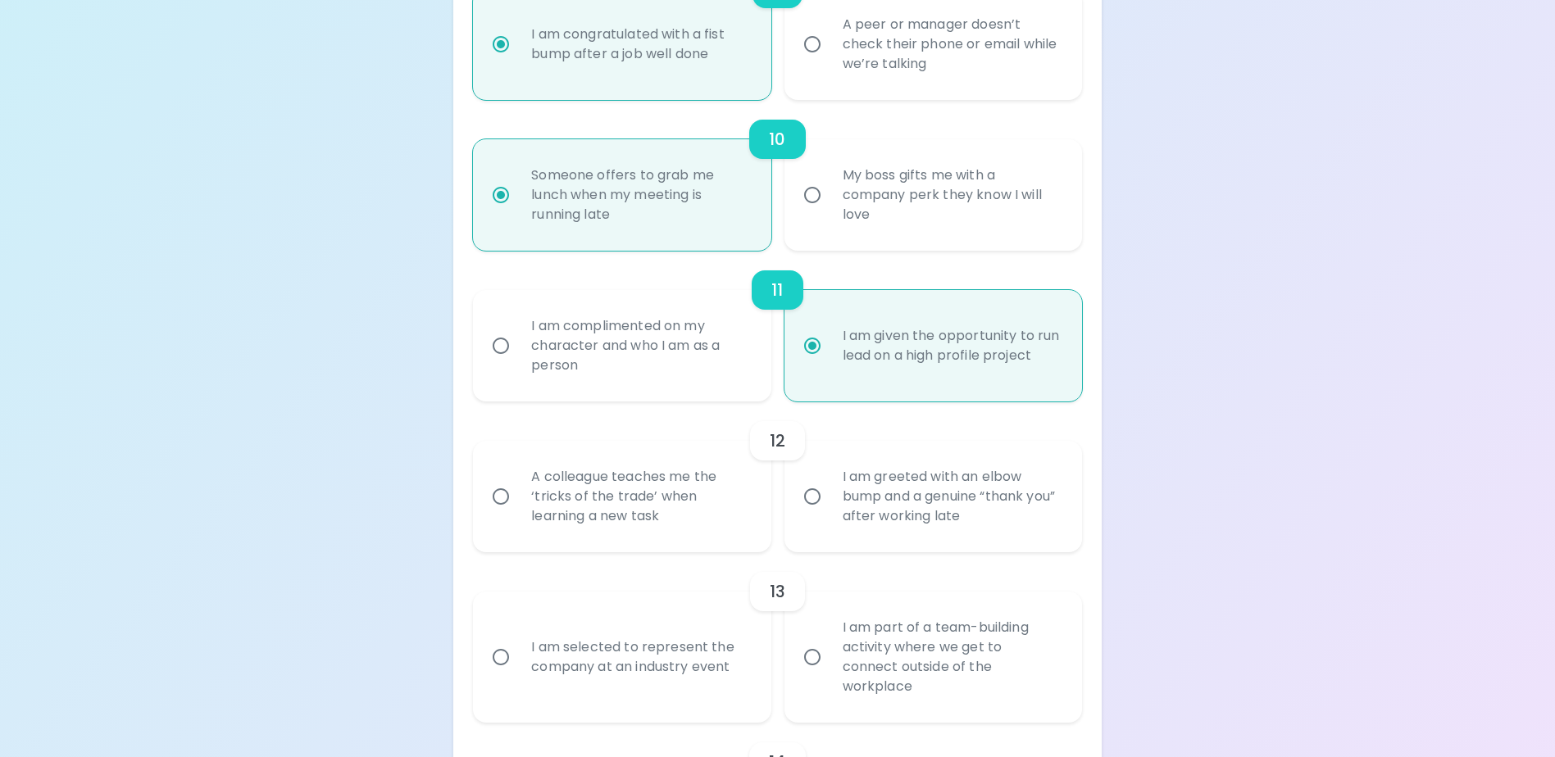
radio input "false"
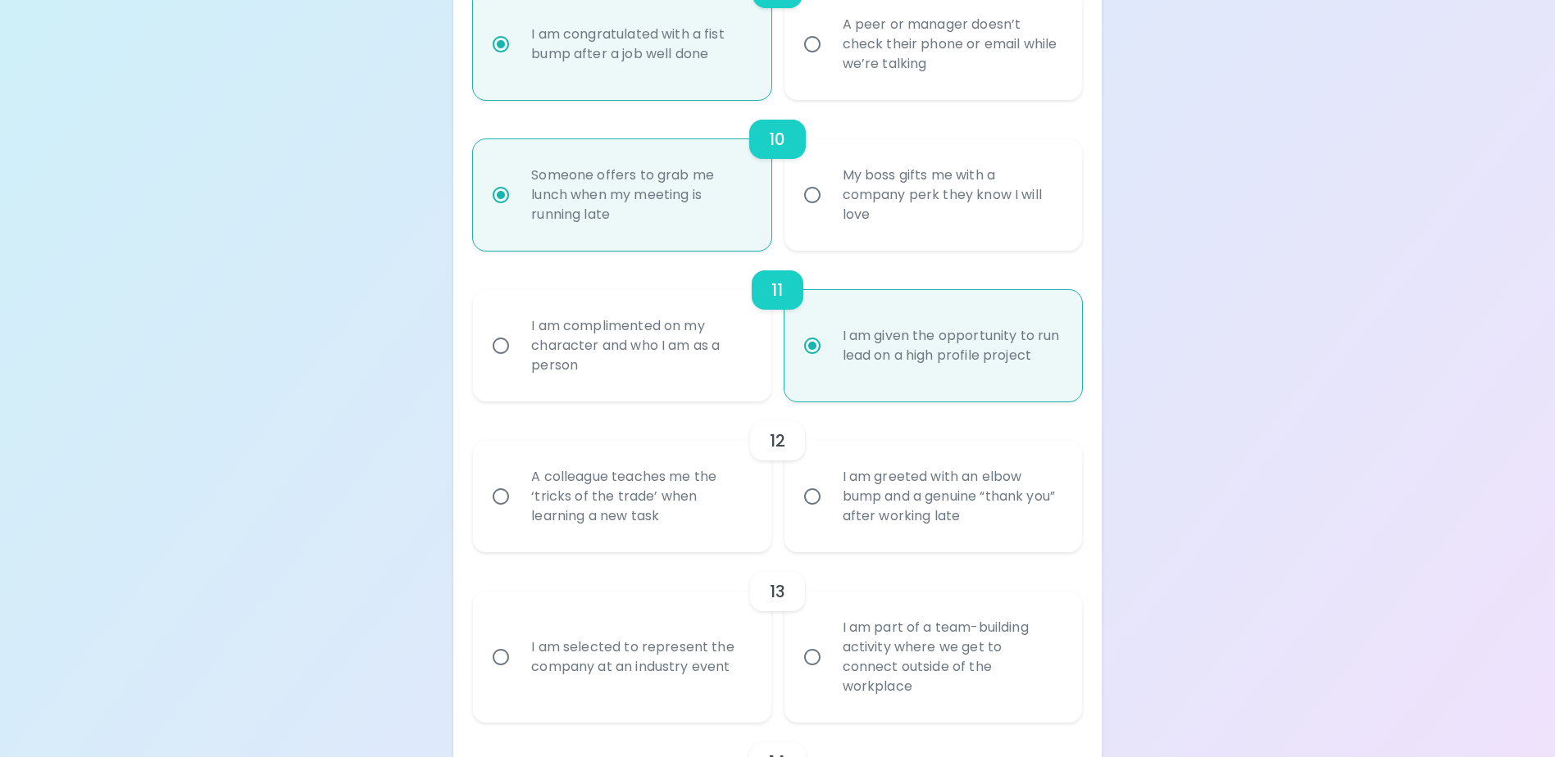
radio input "false"
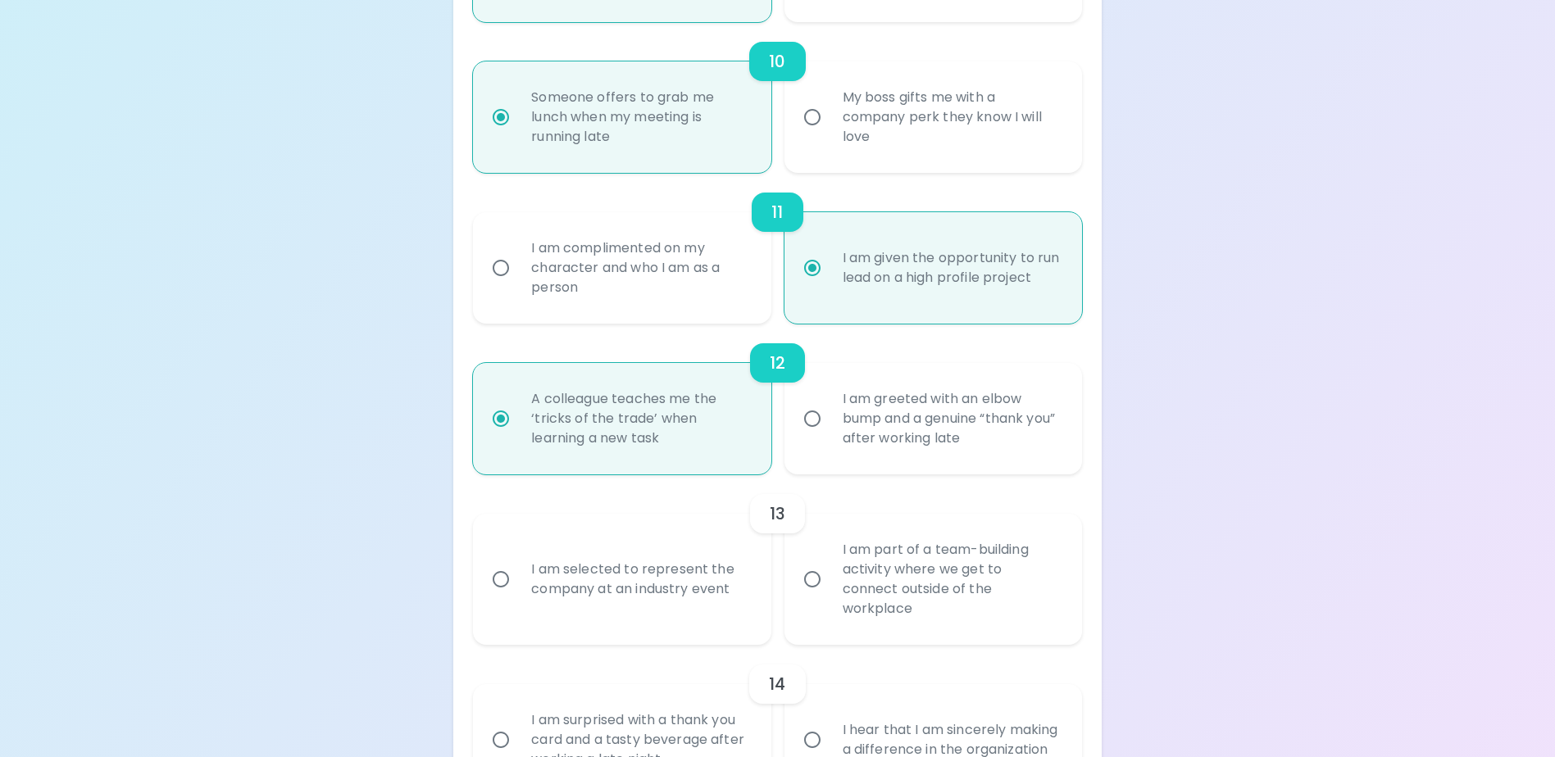
scroll to position [1781, 0]
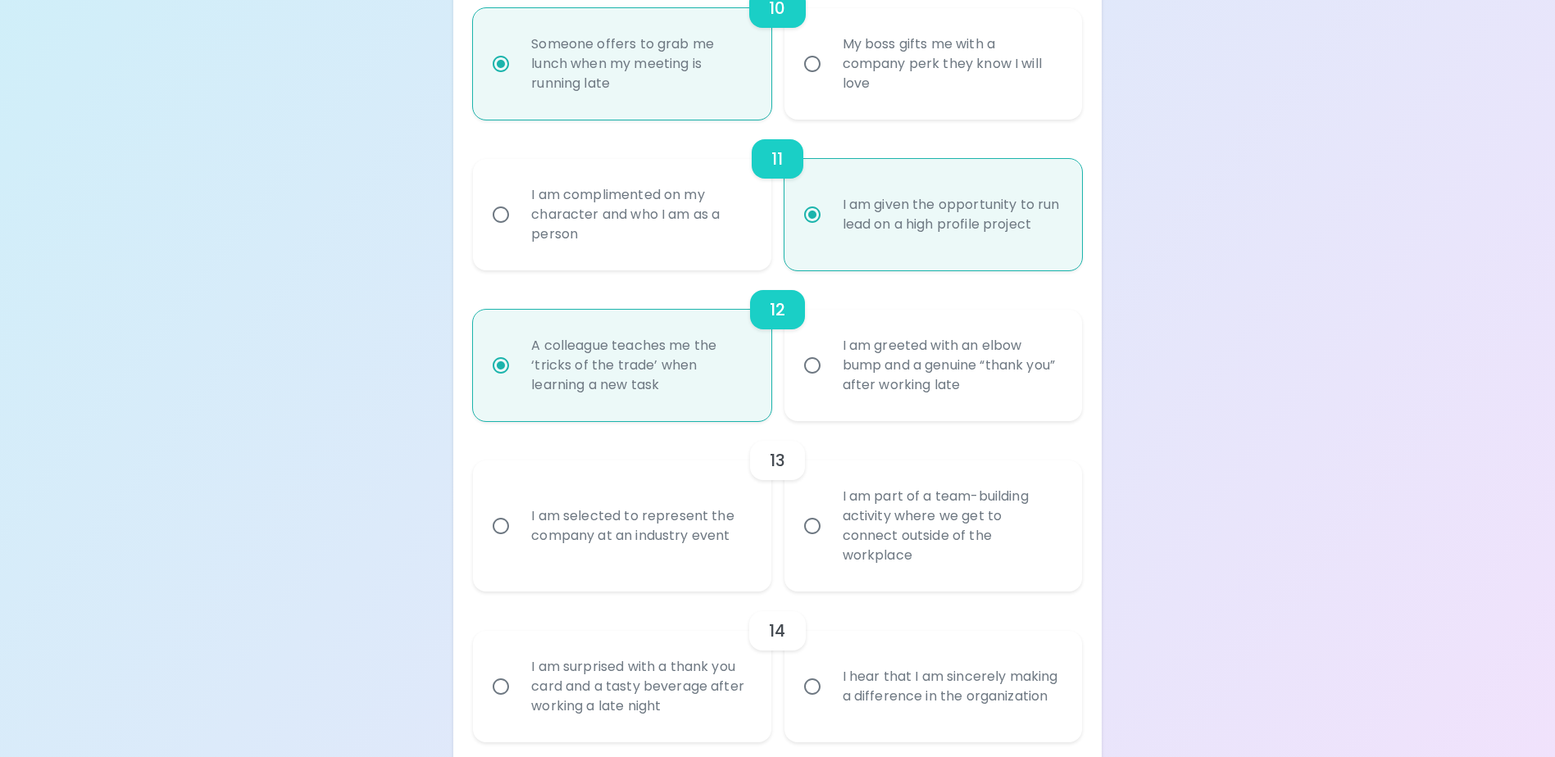
radio input "true"
click at [493, 532] on input "I am selected to represent the company at an industry event" at bounding box center [501, 526] width 34 height 34
radio input "false"
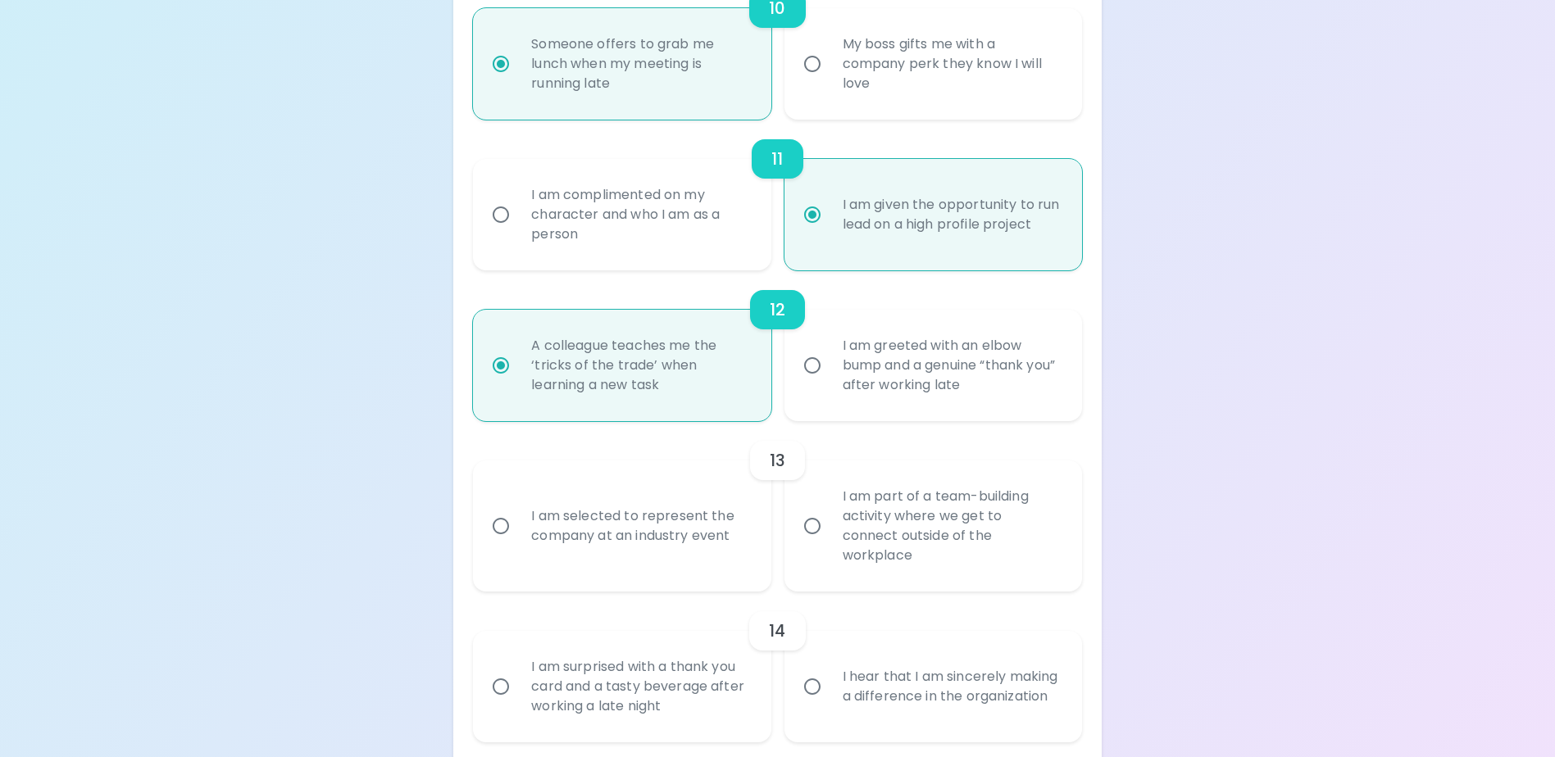
radio input "false"
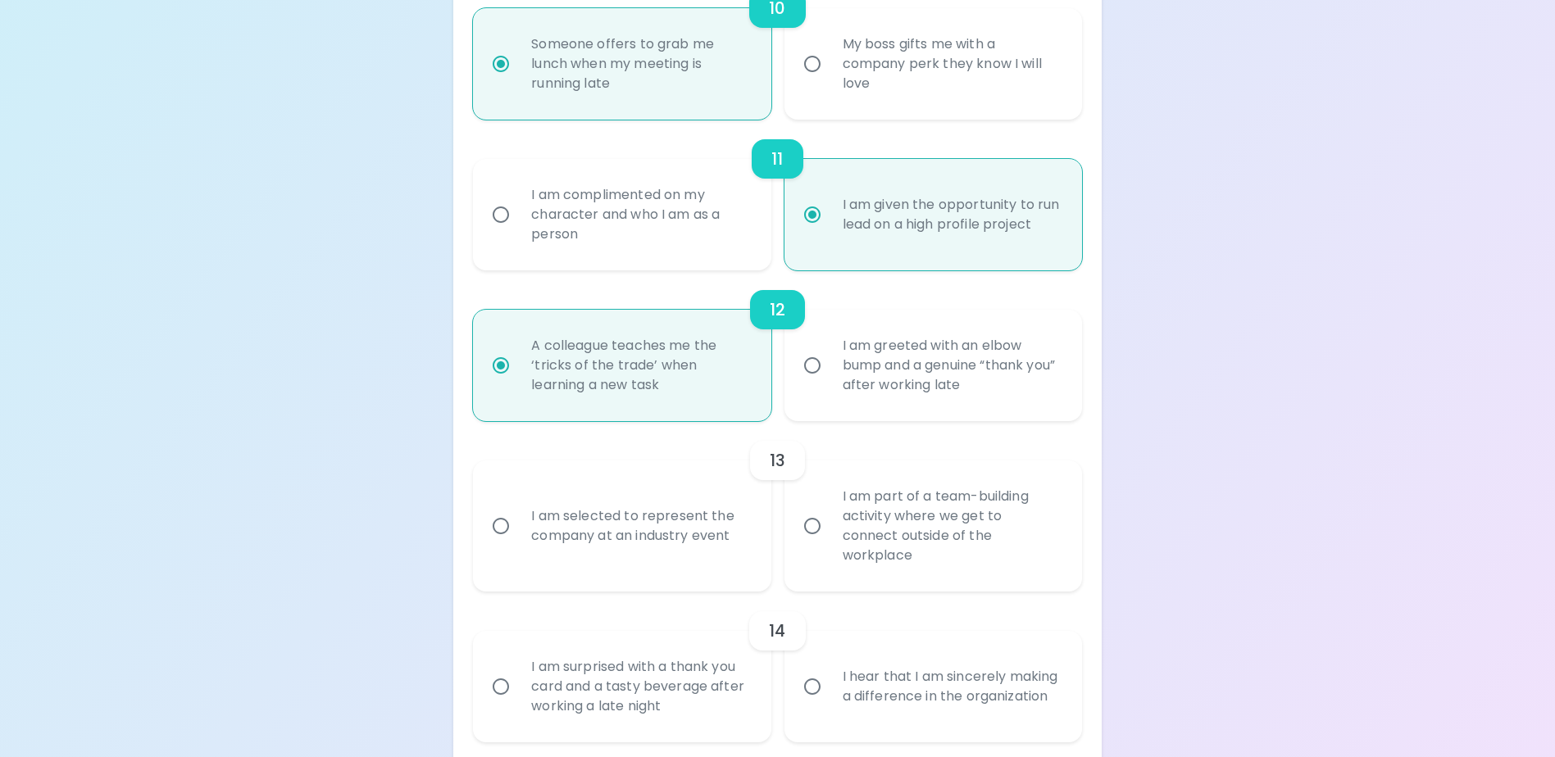
radio input "false"
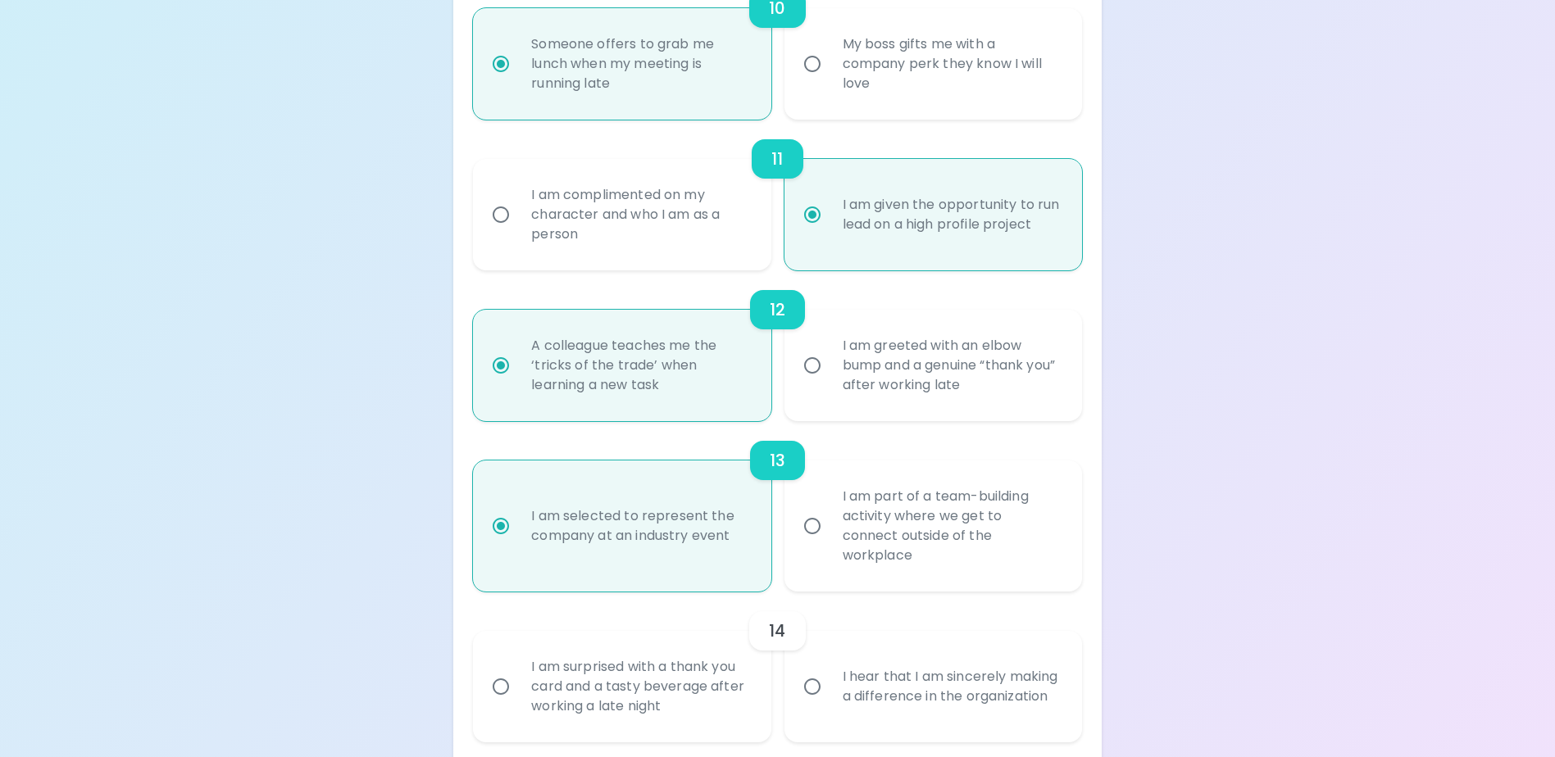
scroll to position [1912, 0]
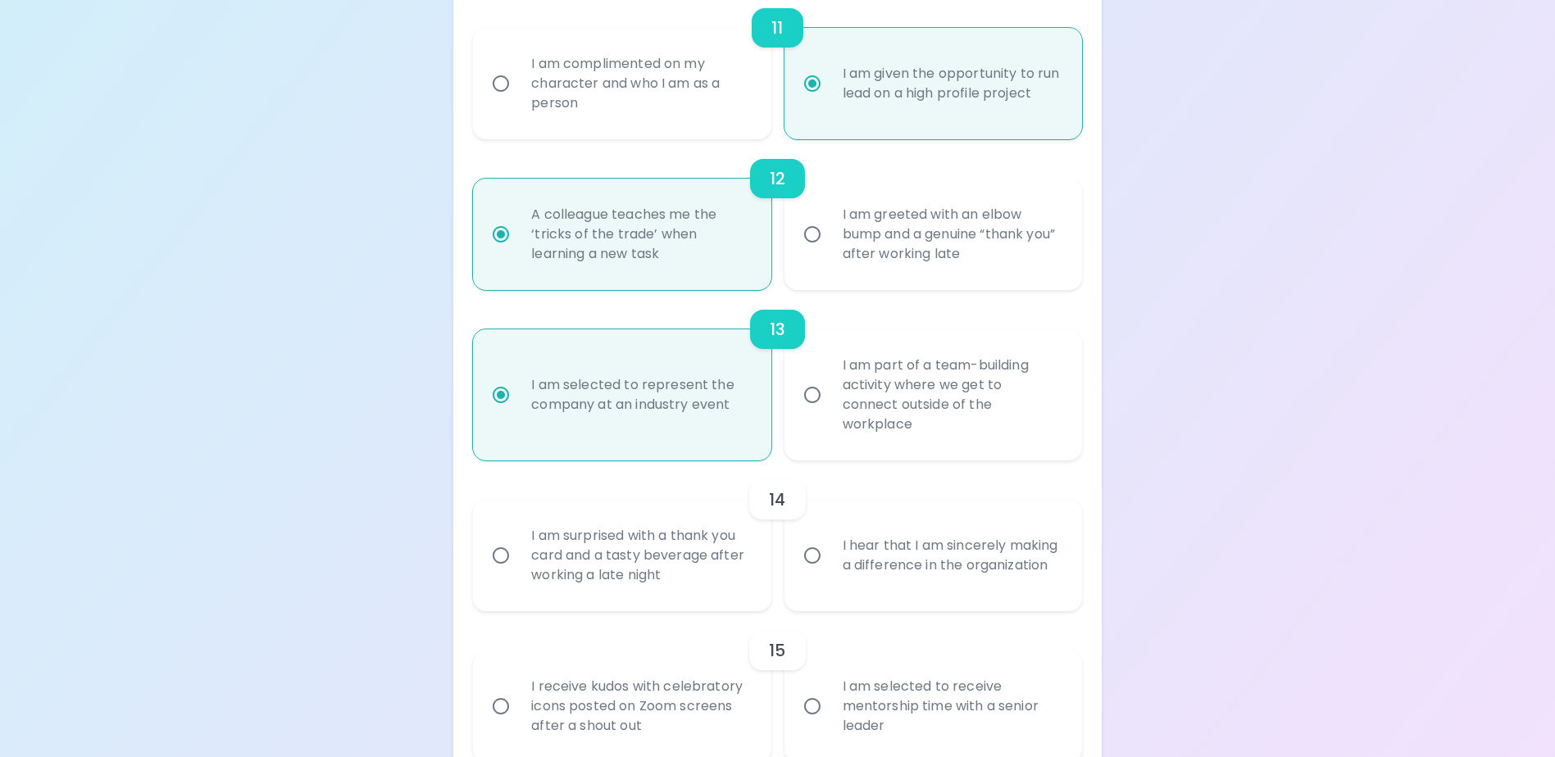
radio input "true"
click at [807, 552] on input "I hear that I am sincerely making a difference in the organization" at bounding box center [812, 555] width 34 height 34
radio input "false"
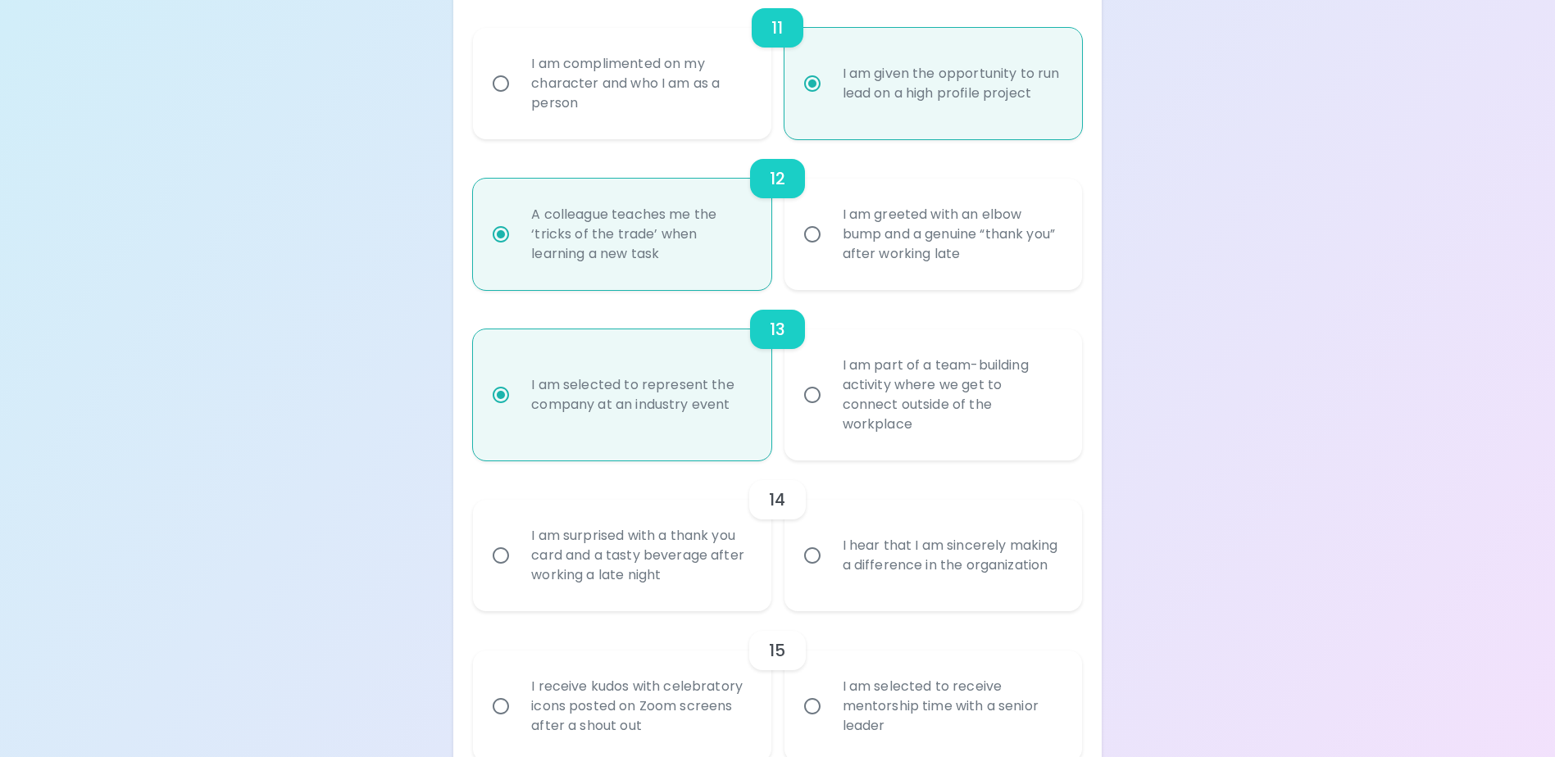
radio input "false"
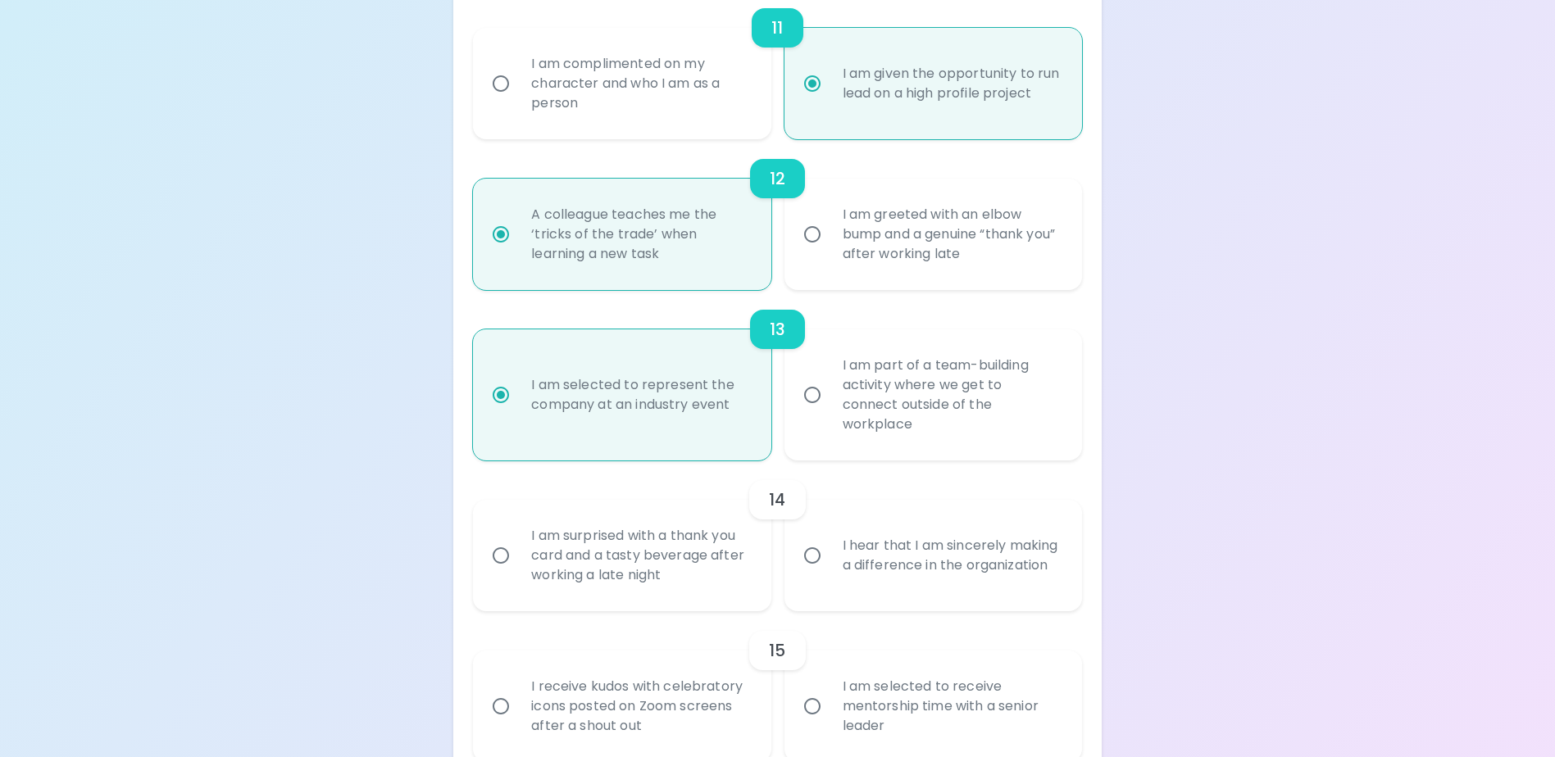
radio input "false"
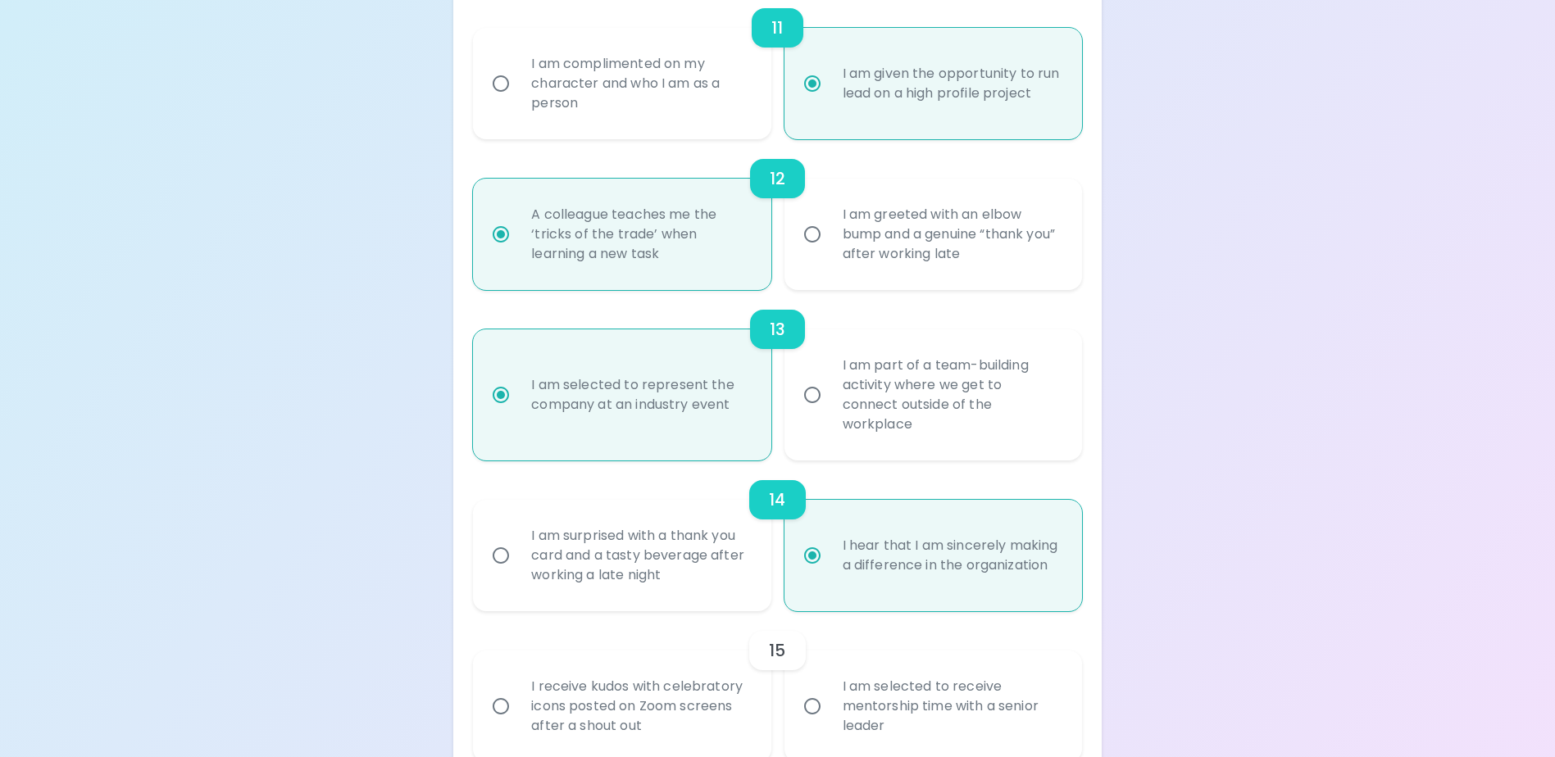
scroll to position [1997, 0]
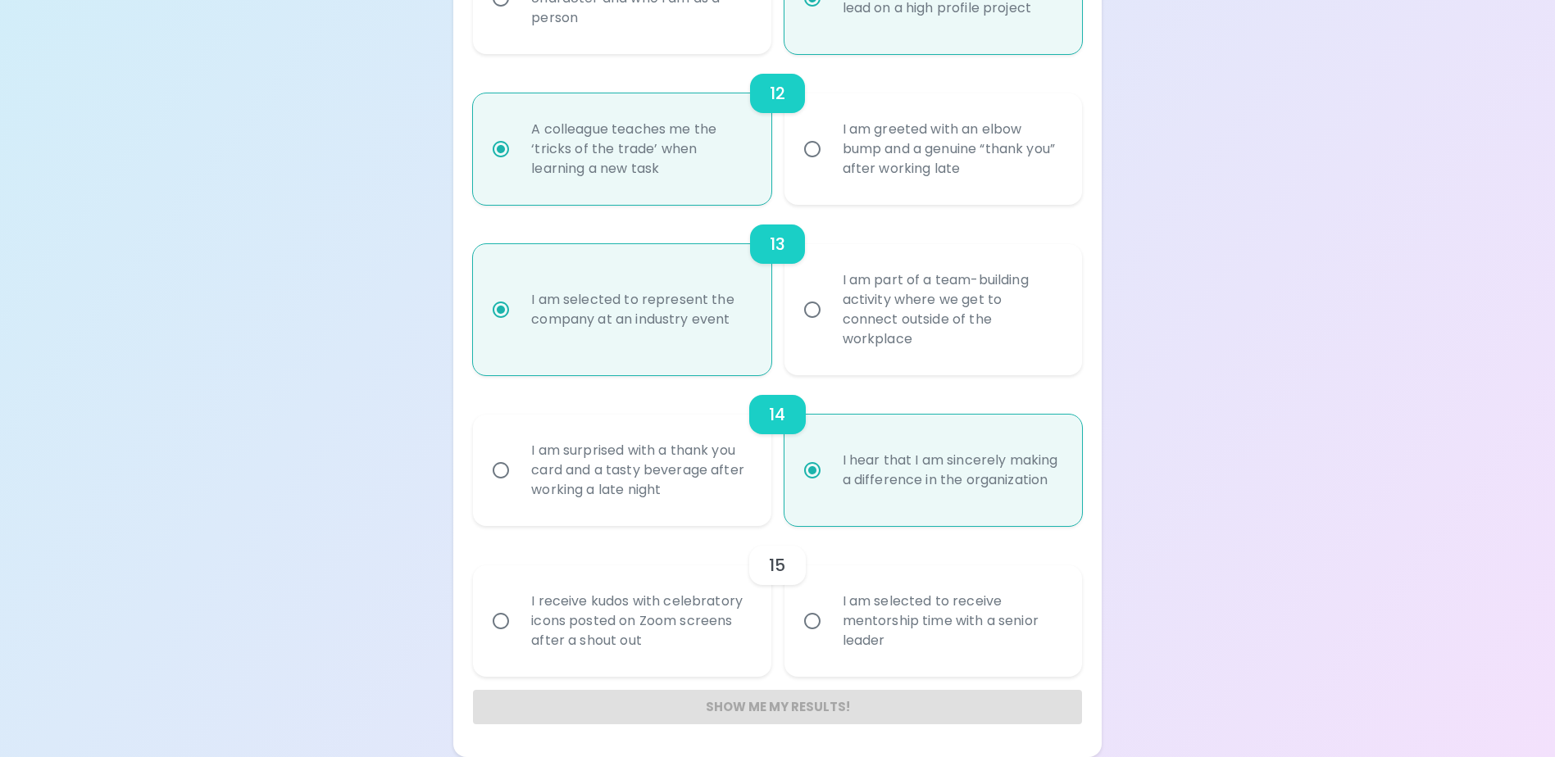
radio input "true"
click at [813, 617] on input "I am selected to receive mentorship time with a senior leader" at bounding box center [812, 621] width 34 height 34
radio input "false"
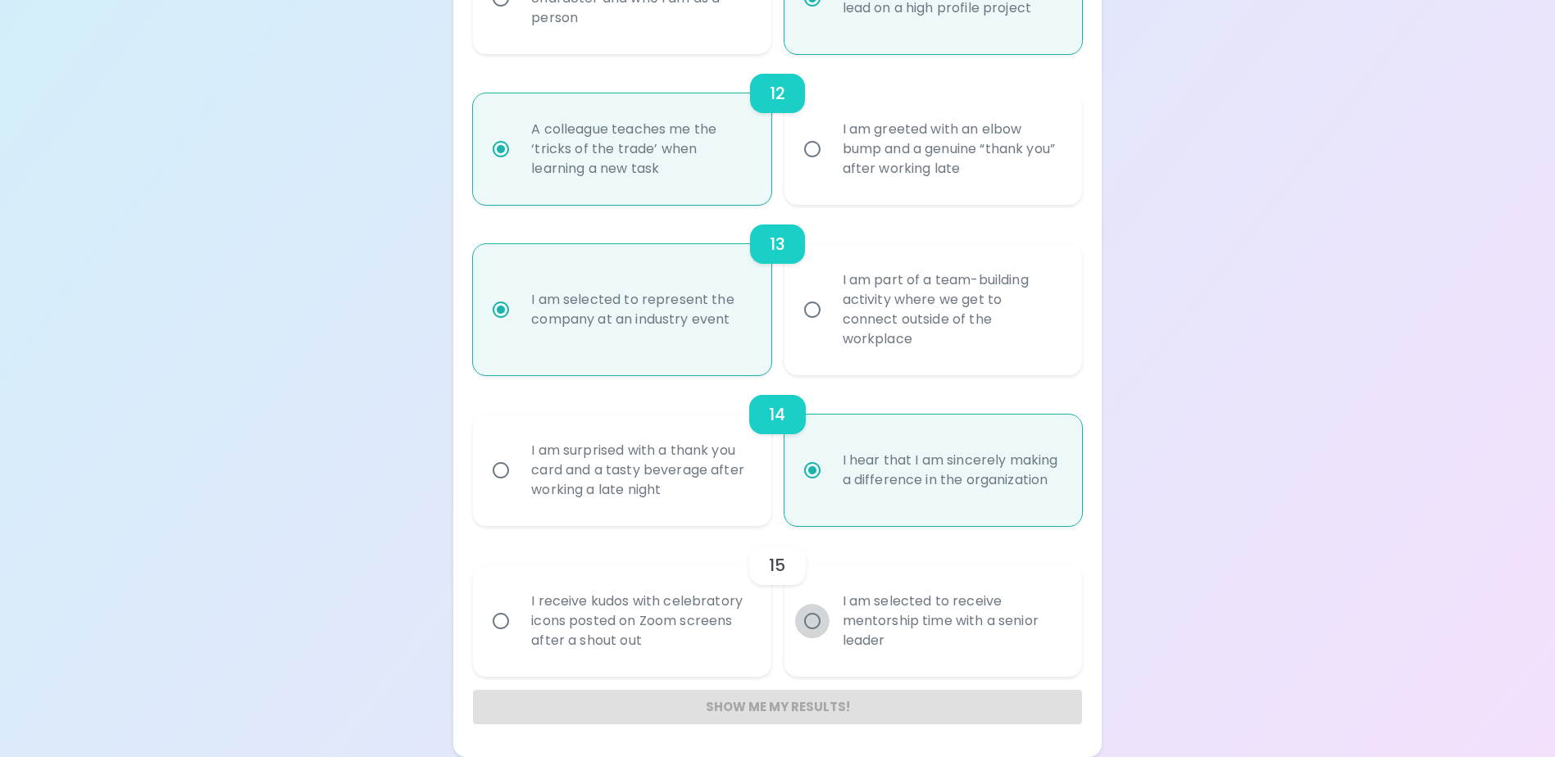
radio input "false"
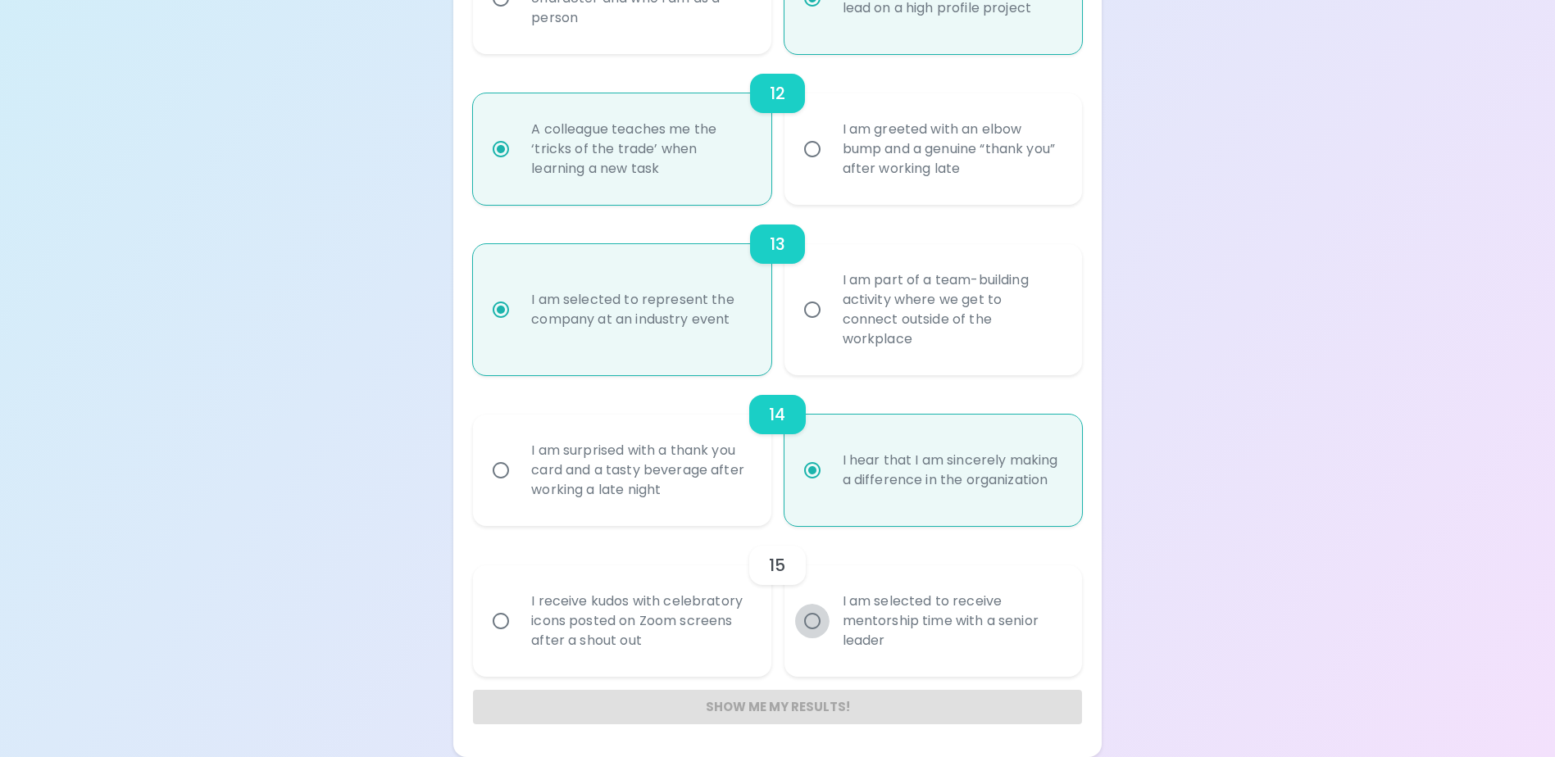
radio input "false"
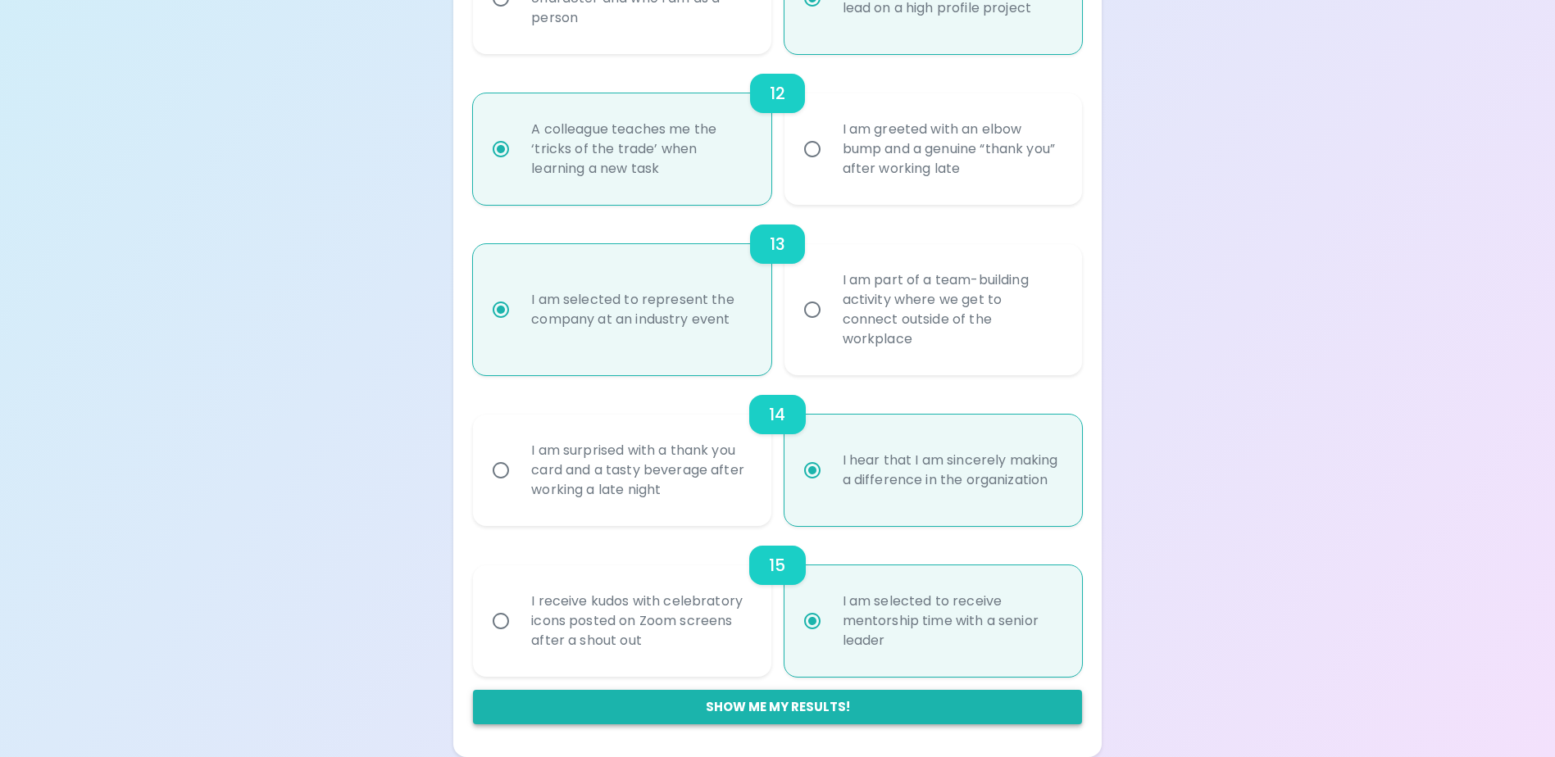
radio input "true"
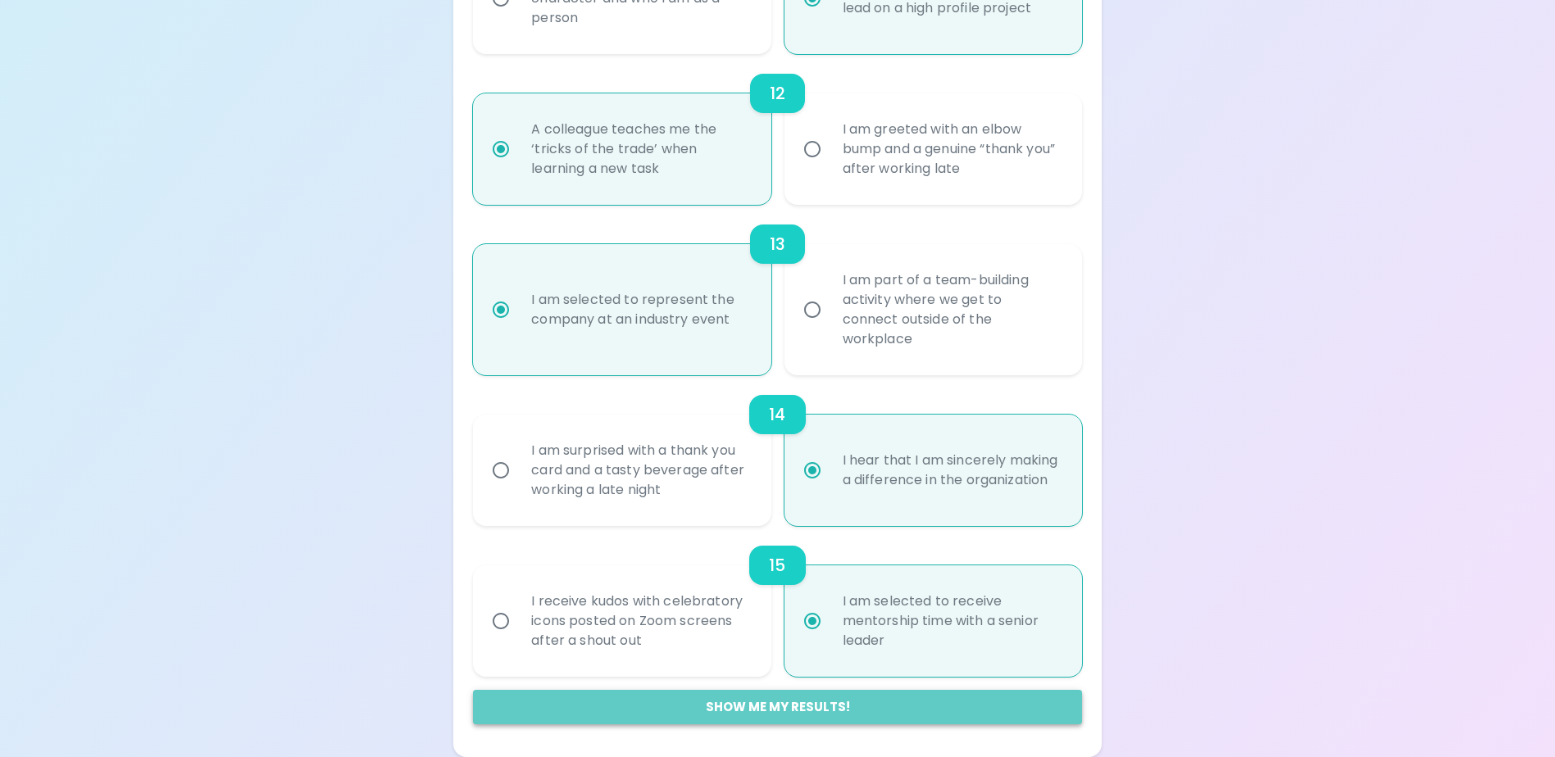
click at [773, 704] on button "Show me my results!" at bounding box center [777, 707] width 608 height 34
radio input "false"
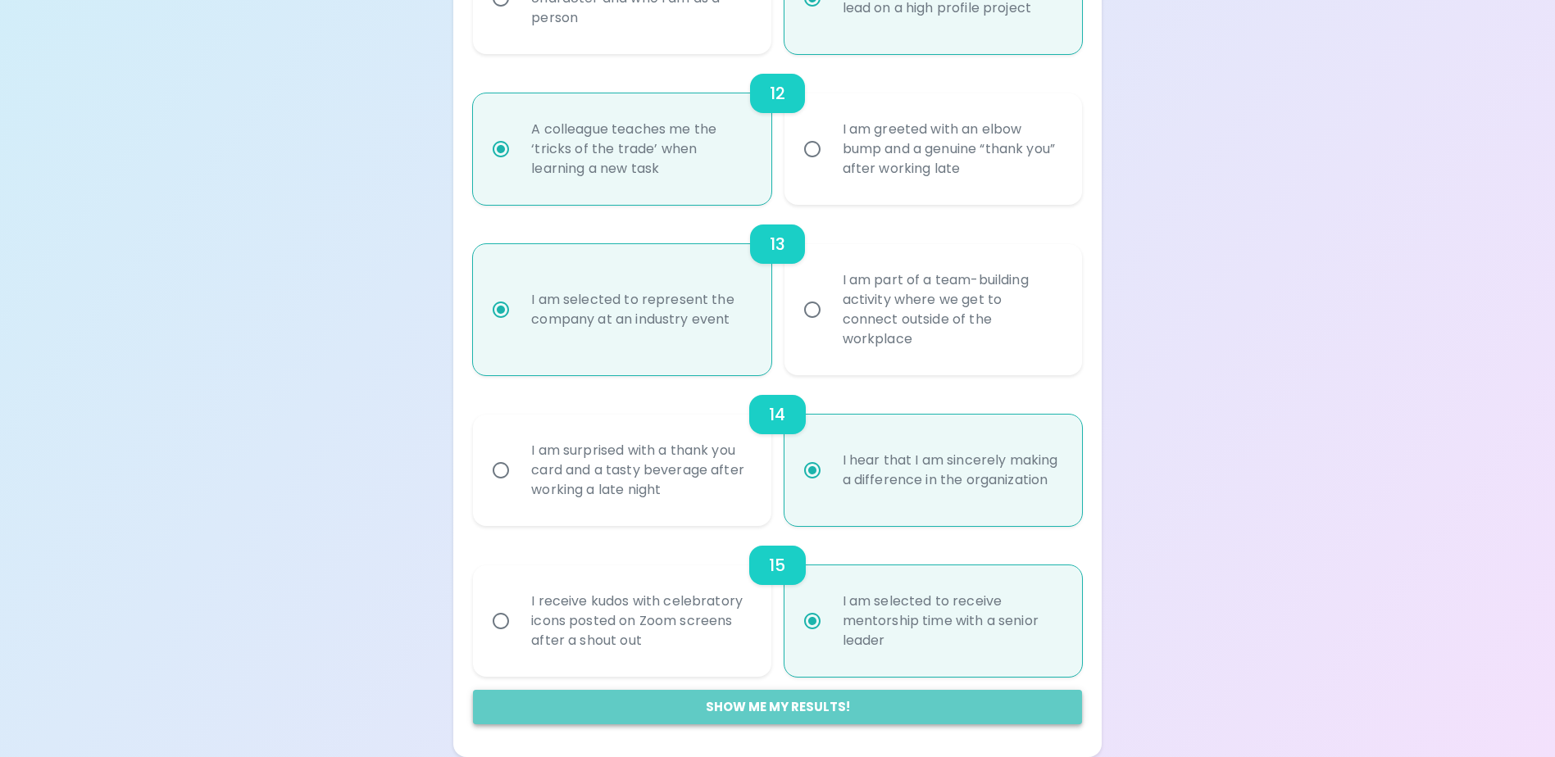
radio input "false"
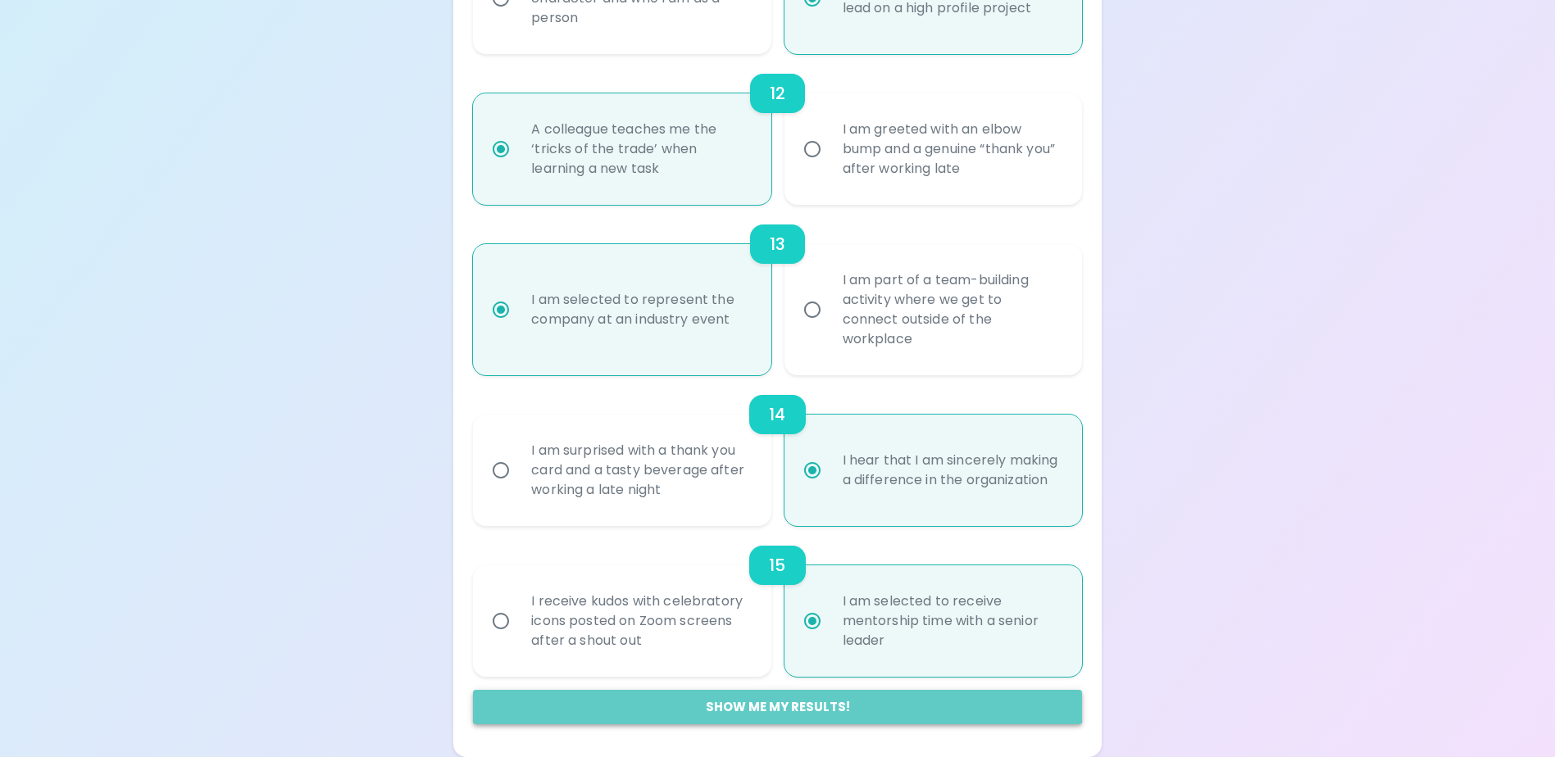
radio input "false"
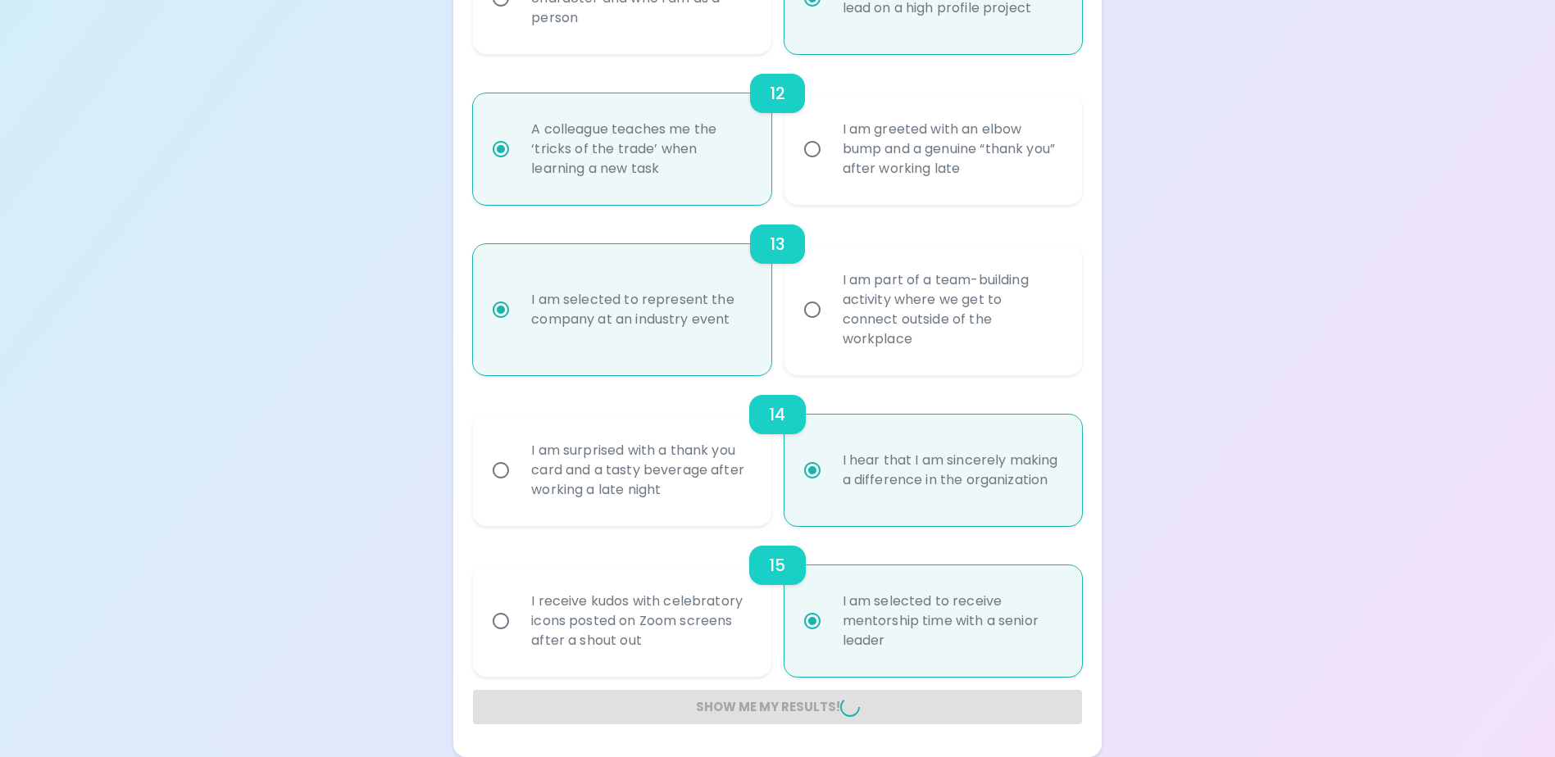
radio input "false"
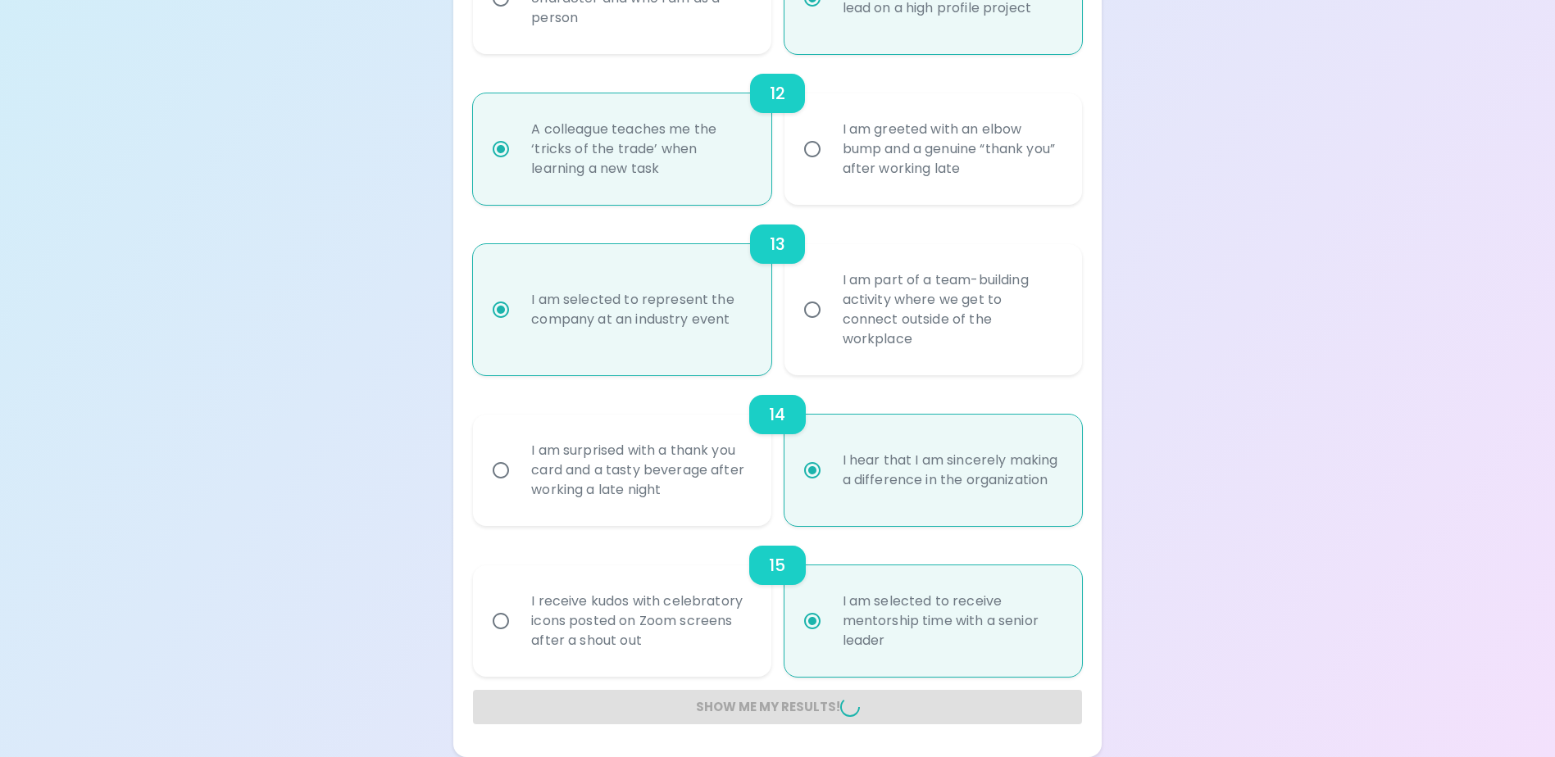
radio input "false"
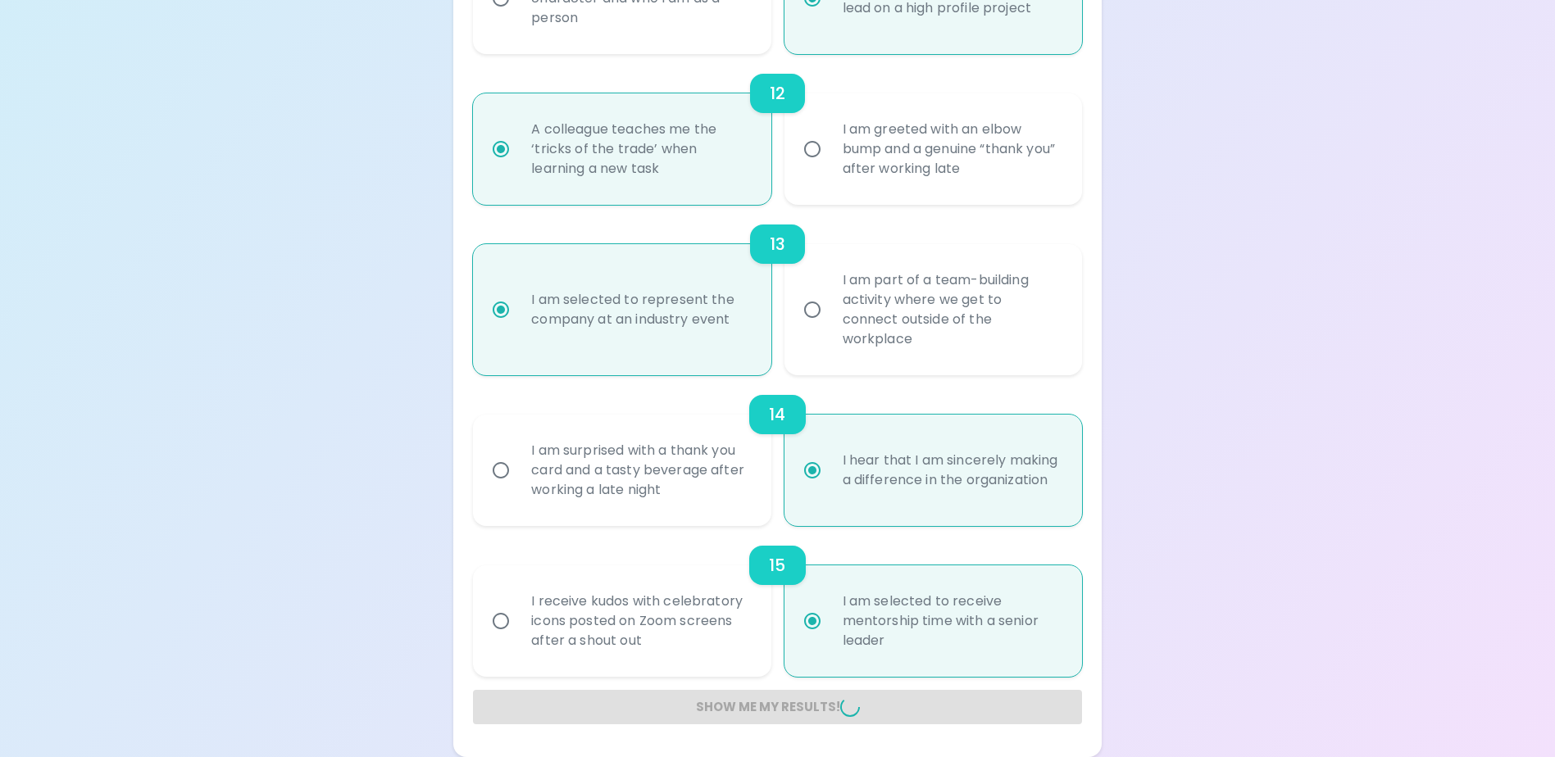
radio input "false"
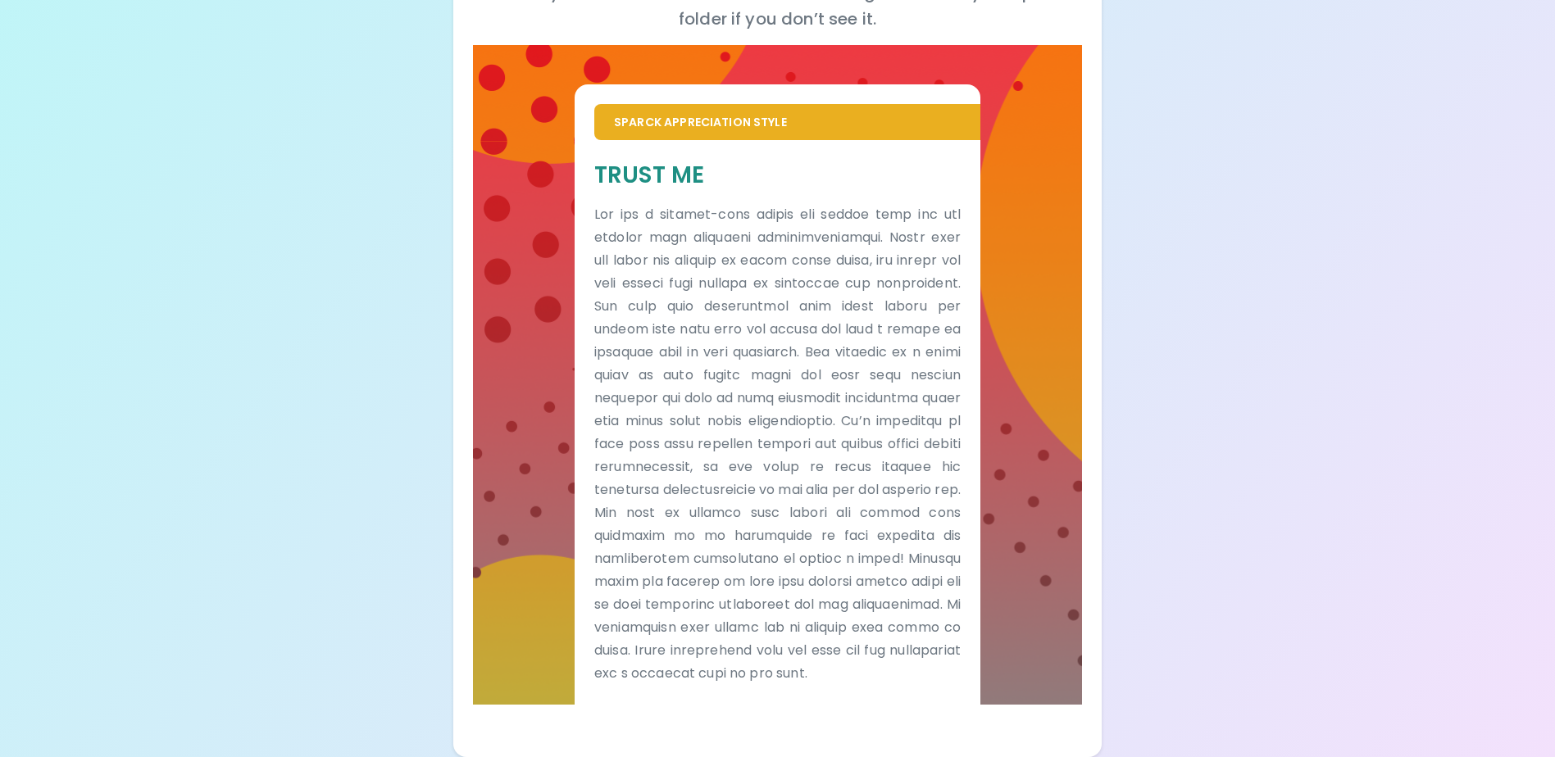
scroll to position [0, 0]
